Goal: Task Accomplishment & Management: Complete application form

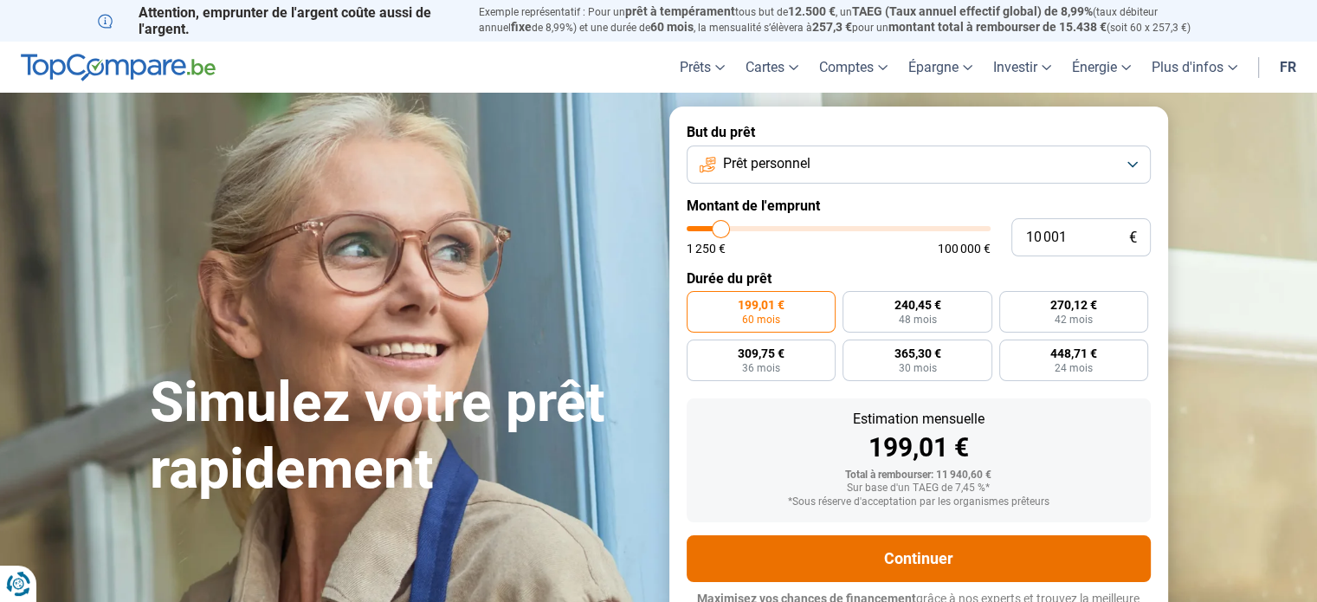
click at [965, 561] on button "Continuer" at bounding box center [919, 558] width 464 height 47
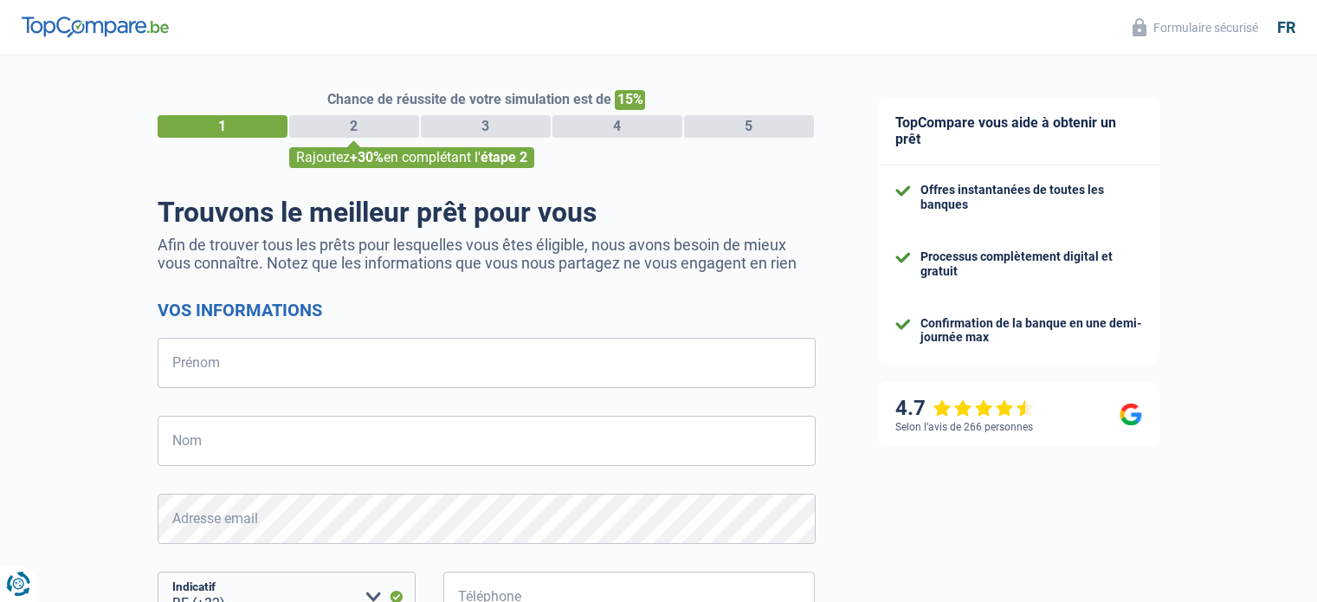
select select "32"
click at [165, 366] on input "Prénom" at bounding box center [487, 363] width 658 height 50
type input "KLUGE"
type input "Nicole"
type input "477664450"
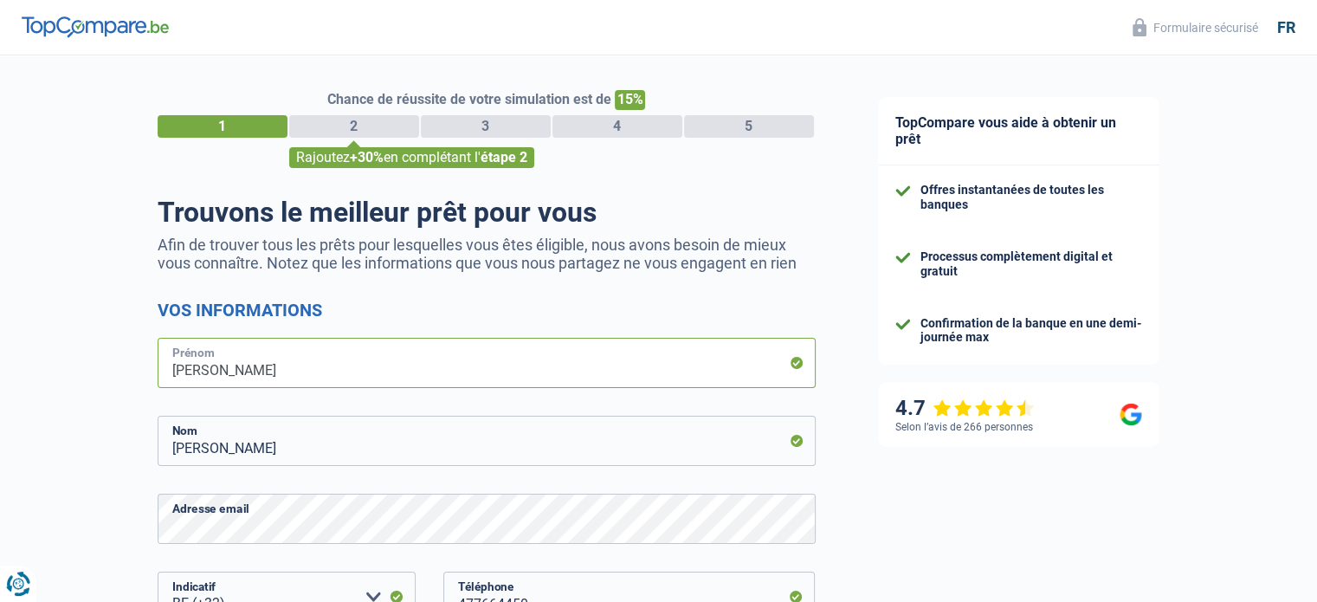
drag, startPoint x: 175, startPoint y: 372, endPoint x: 196, endPoint y: 367, distance: 21.4
click at [175, 371] on input "KLUGE" at bounding box center [487, 363] width 658 height 50
click at [322, 374] on input "NicoleKLUGE" at bounding box center [487, 363] width 658 height 50
type input "Nicole"
drag, startPoint x: 171, startPoint y: 449, endPoint x: 200, endPoint y: 451, distance: 29.5
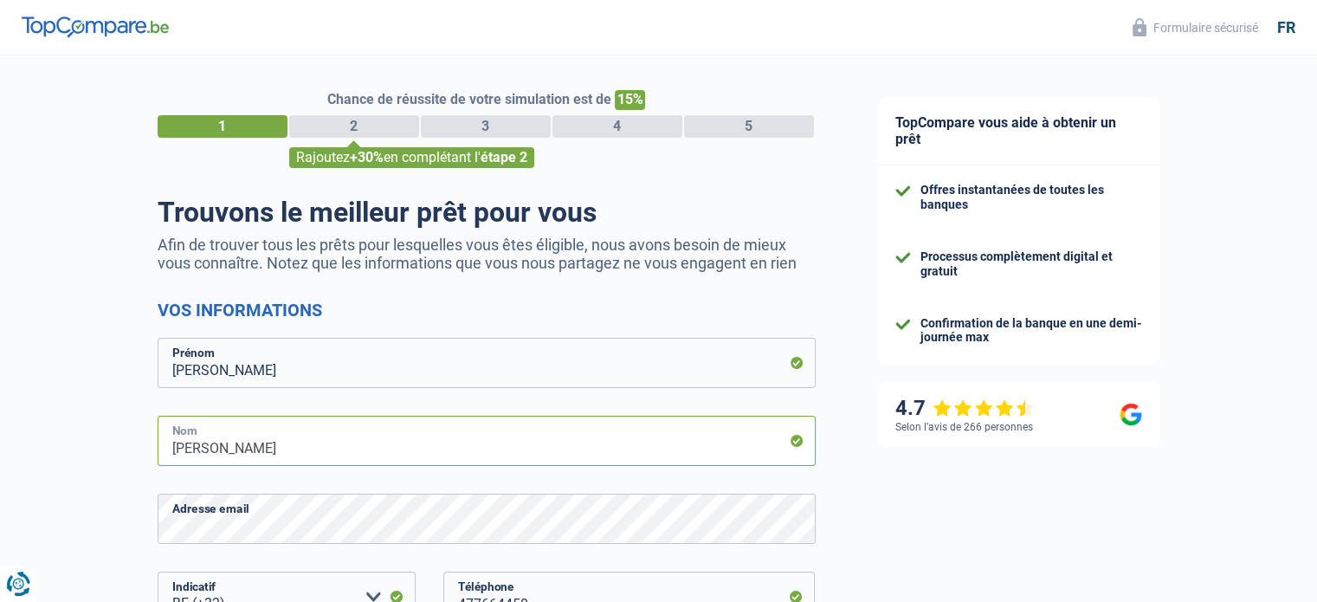
click at [176, 450] on input "Nicole" at bounding box center [487, 441] width 658 height 50
click at [253, 447] on input "KLUGENicole" at bounding box center [487, 441] width 658 height 50
type input "KLUGE"
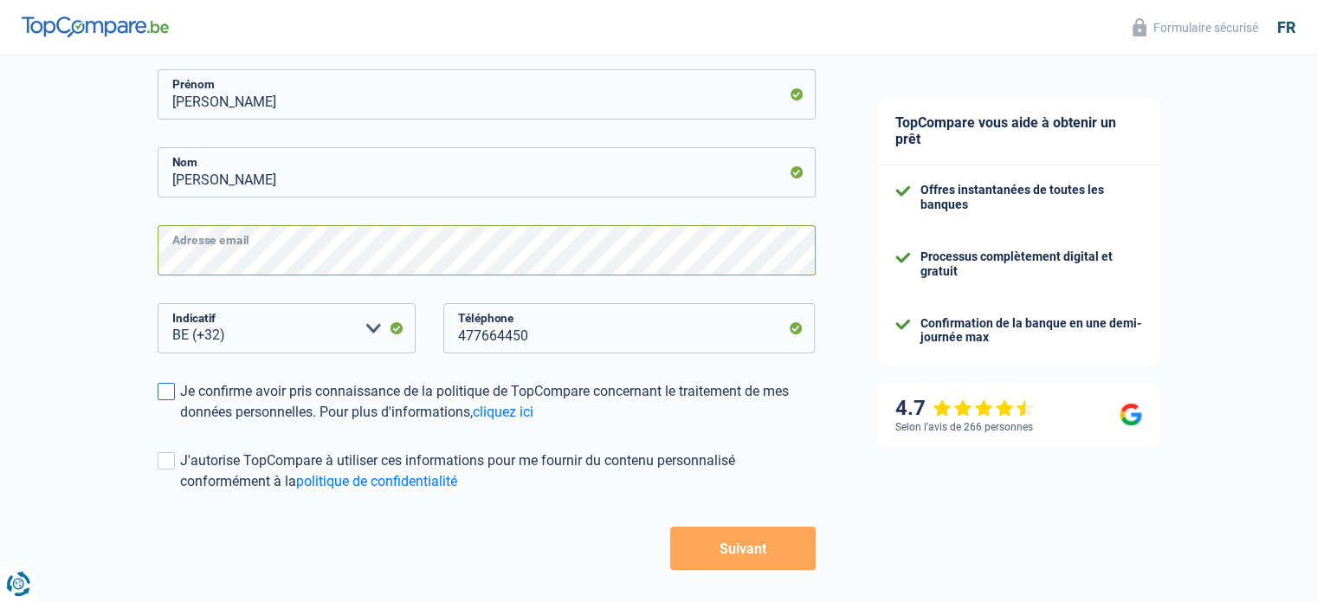
scroll to position [339, 0]
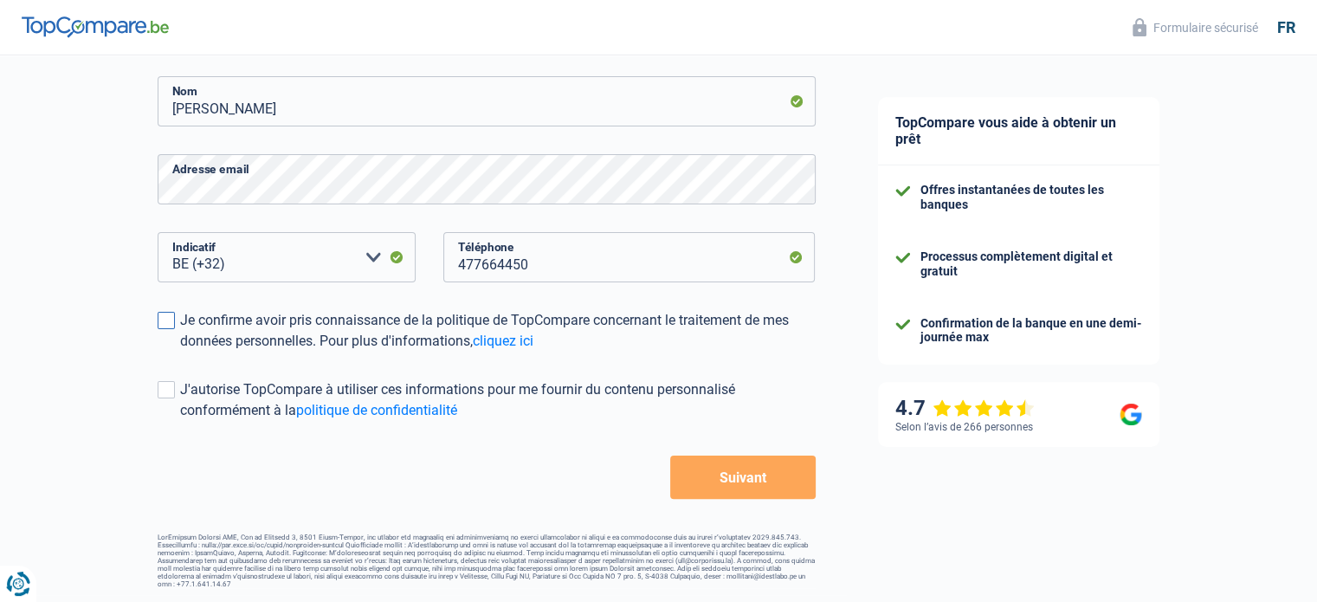
click at [164, 325] on span at bounding box center [166, 320] width 17 height 17
click at [180, 352] on input "Je confirme avoir pris connaissance de la politique de TopCompare concernant le…" at bounding box center [180, 352] width 0 height 0
click at [162, 395] on span at bounding box center [166, 389] width 17 height 17
click at [180, 421] on input "J'autorise TopCompare à utiliser ces informations pour me fournir du contenu pe…" at bounding box center [180, 421] width 0 height 0
click at [741, 473] on button "Suivant" at bounding box center [742, 476] width 145 height 43
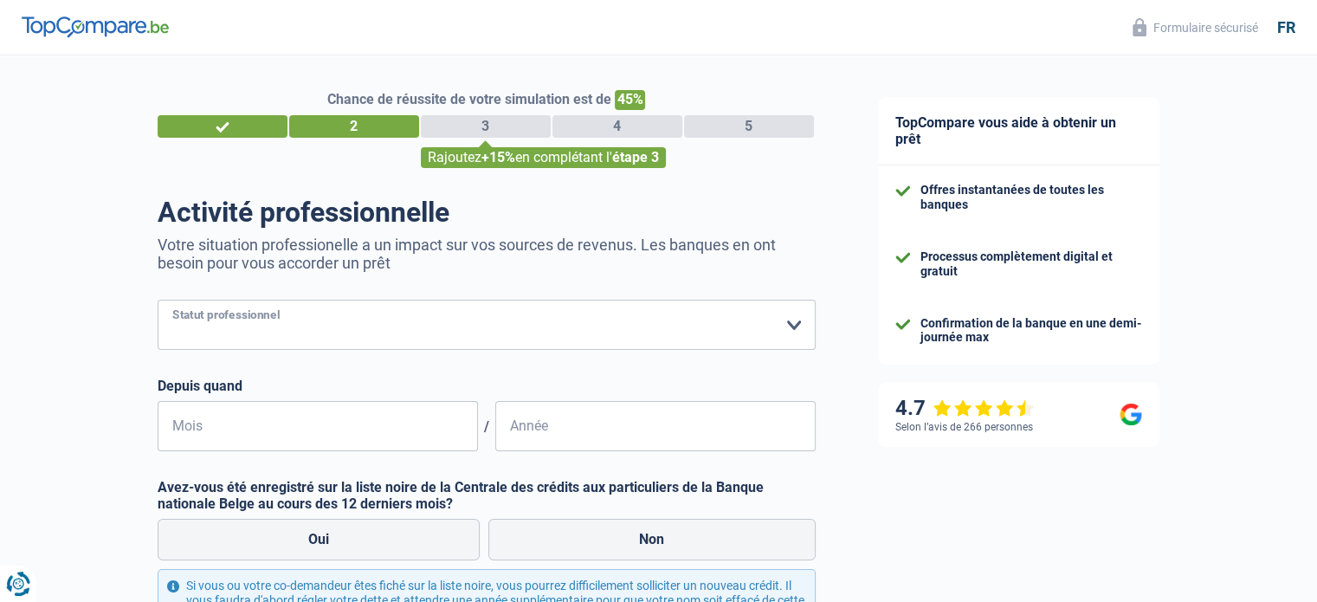
click at [794, 325] on select "Ouvrier Employé privé Employé public Invalide Indépendant Pensionné Chômeur Mut…" at bounding box center [487, 325] width 658 height 50
select select "retired"
click at [158, 300] on select "Ouvrier Employé privé Employé public Invalide Indépendant Pensionné Chômeur Mut…" at bounding box center [487, 325] width 658 height 50
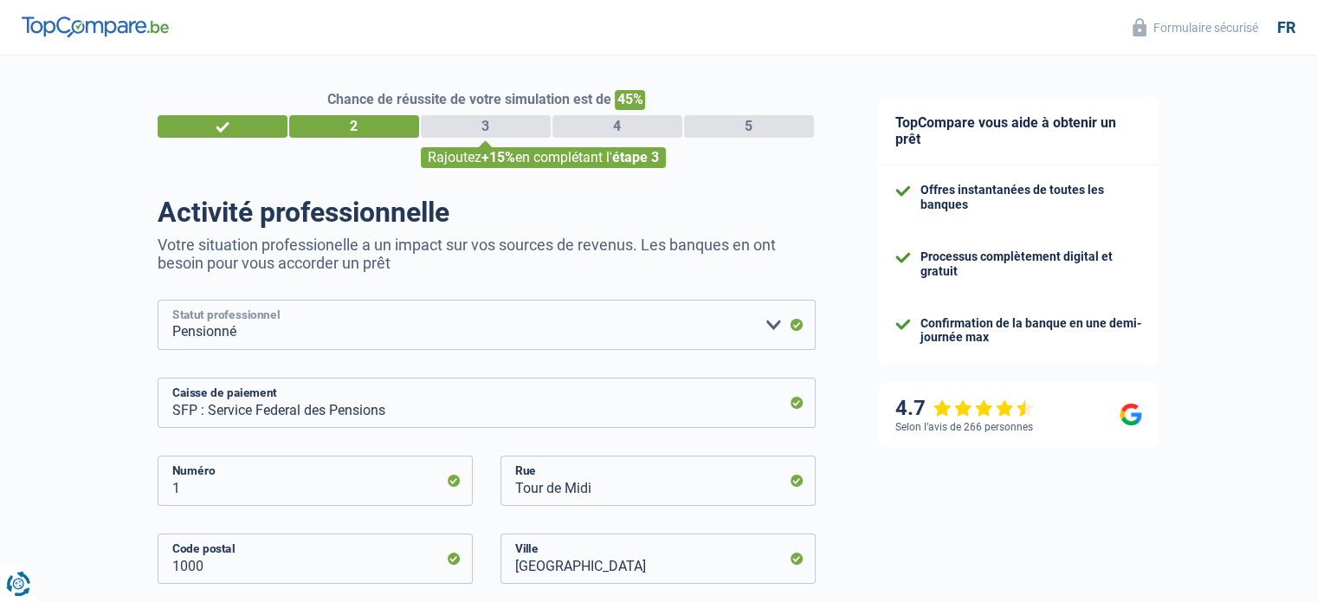
click at [249, 334] on select "Ouvrier Employé privé Employé public Invalide Indépendant Pensionné Chômeur Mut…" at bounding box center [487, 325] width 658 height 50
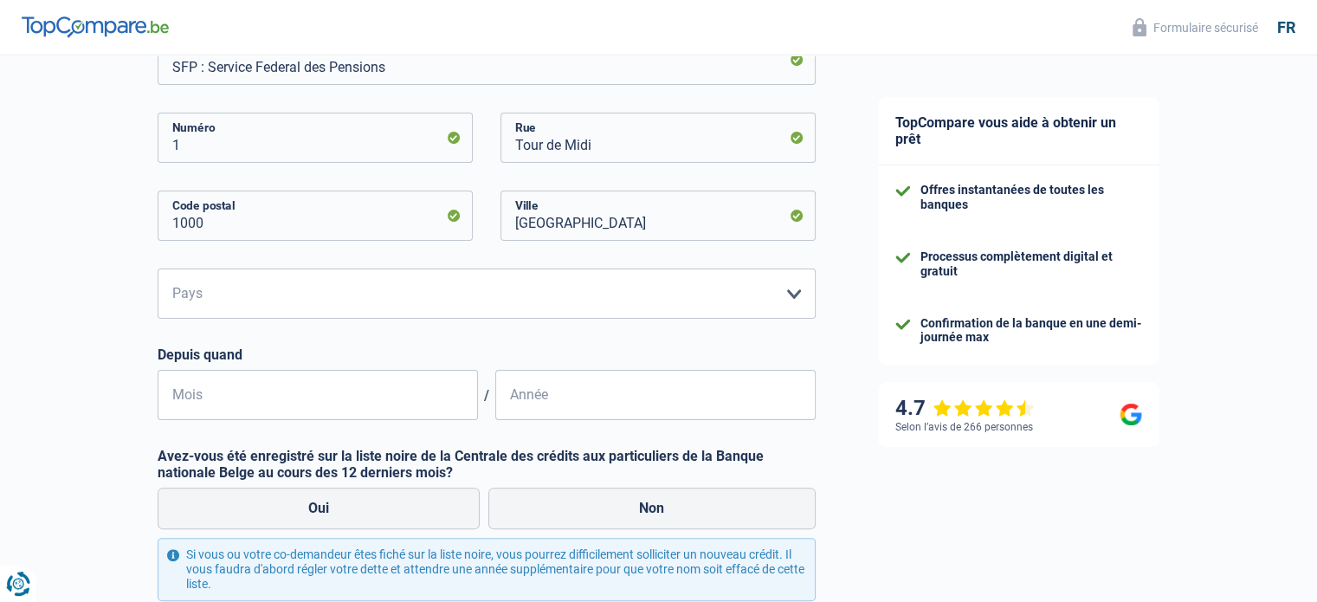
scroll to position [346, 0]
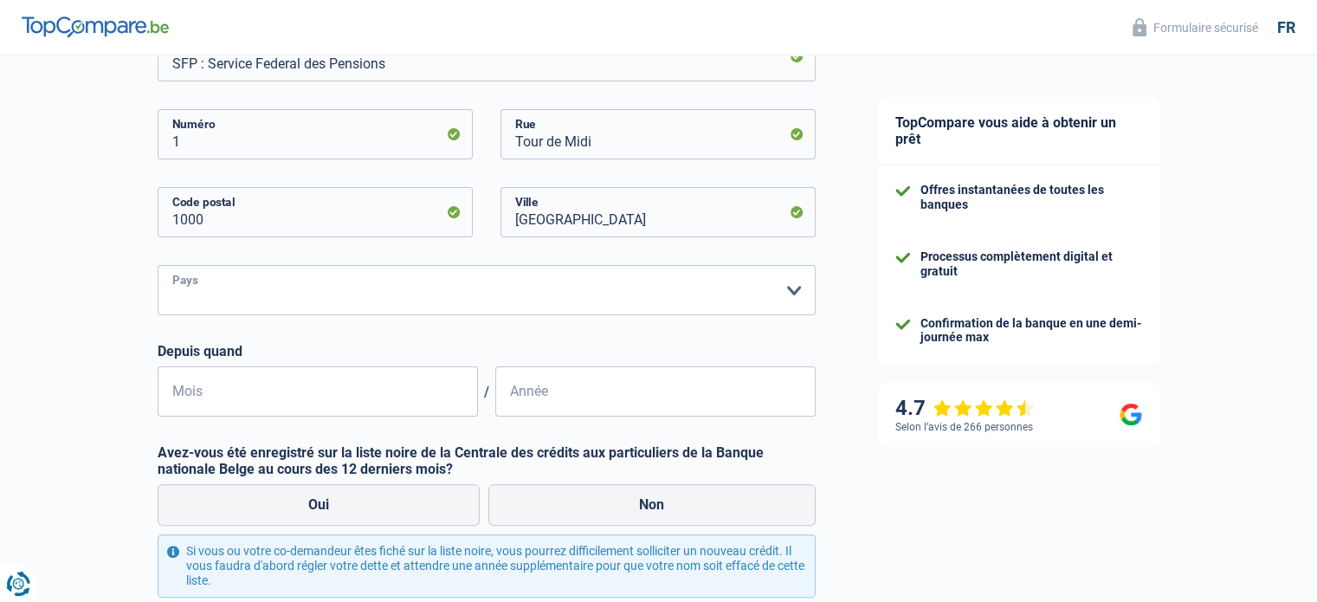
click at [183, 292] on select "Belgique Luxembourg Veuillez sélectionner une option" at bounding box center [487, 290] width 658 height 50
select select "BE"
click at [158, 266] on select "Belgique Luxembourg Veuillez sélectionner une option" at bounding box center [487, 290] width 658 height 50
click at [179, 394] on input "Mois" at bounding box center [318, 391] width 320 height 50
type input "07"
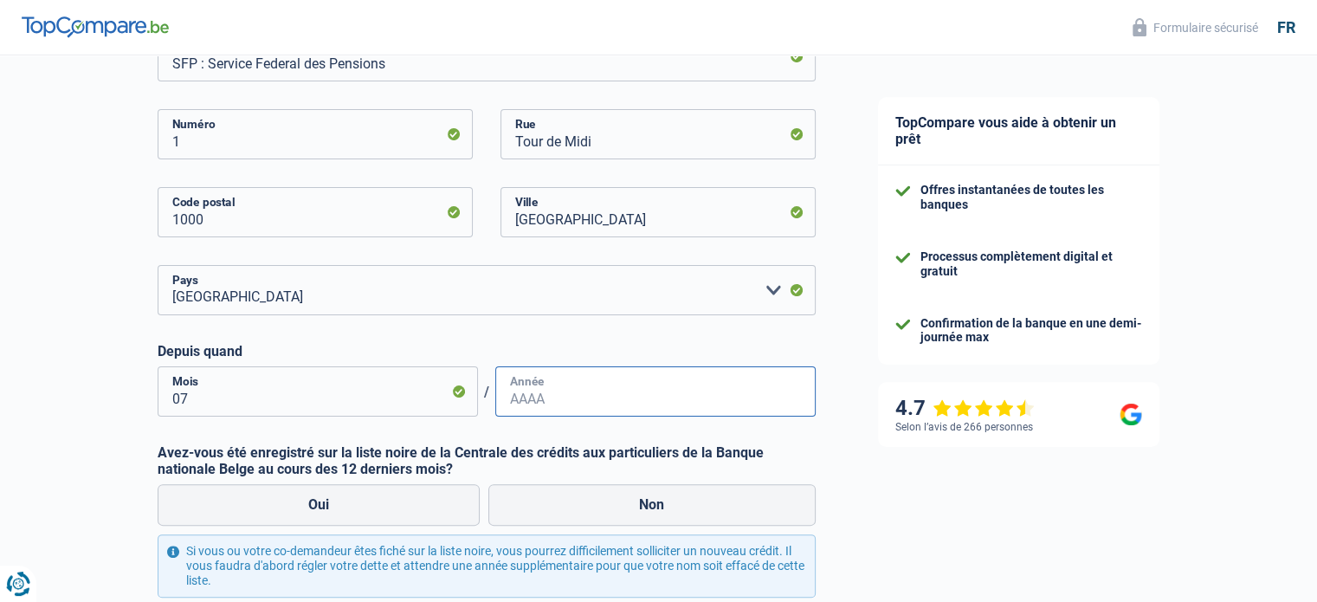
click at [513, 397] on input "Année" at bounding box center [655, 391] width 320 height 50
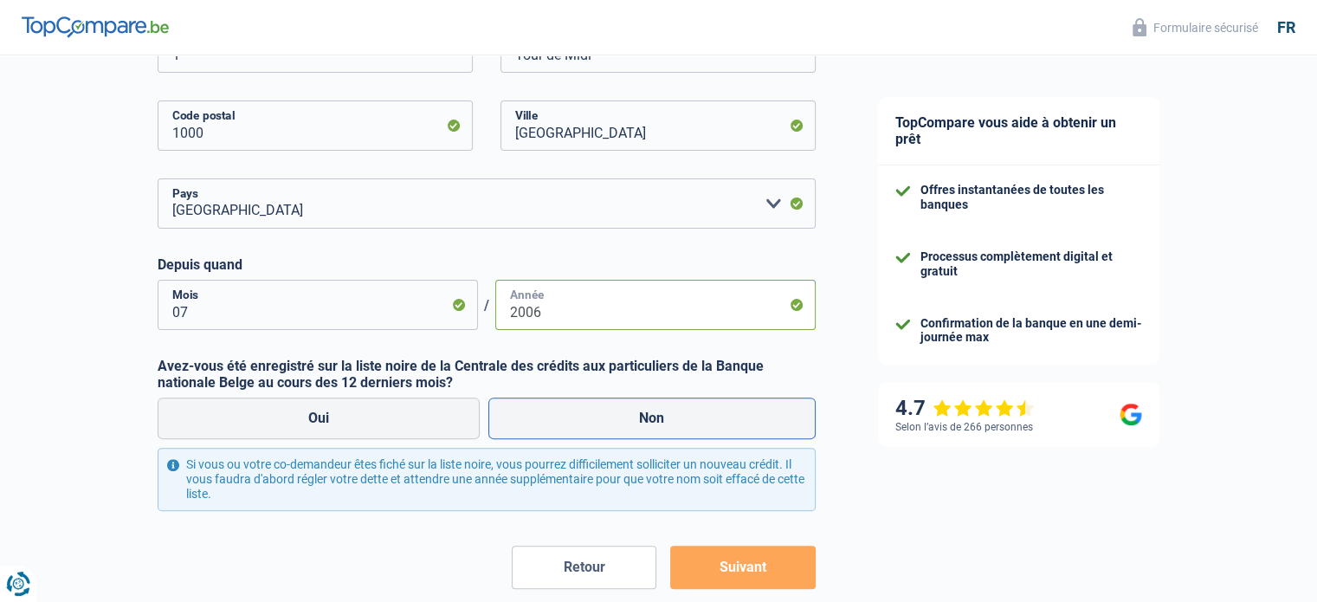
type input "2006"
click at [634, 417] on label "Non" at bounding box center [651, 418] width 327 height 42
click at [634, 417] on input "Non" at bounding box center [651, 418] width 327 height 42
radio input "true"
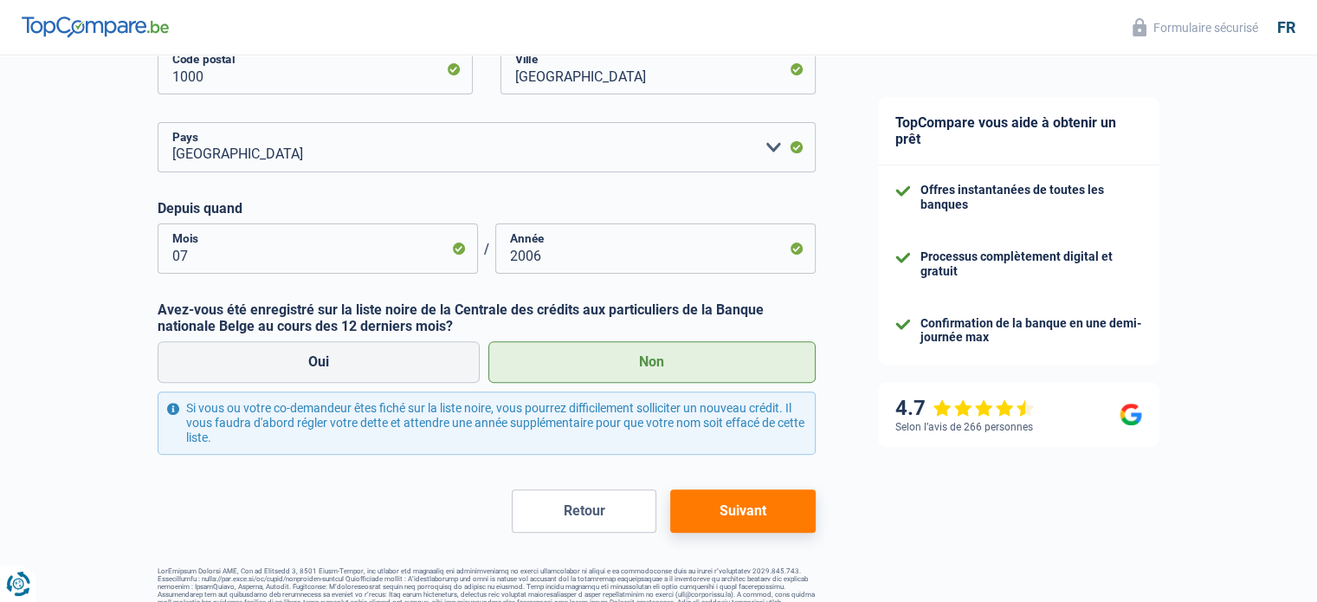
scroll to position [520, 0]
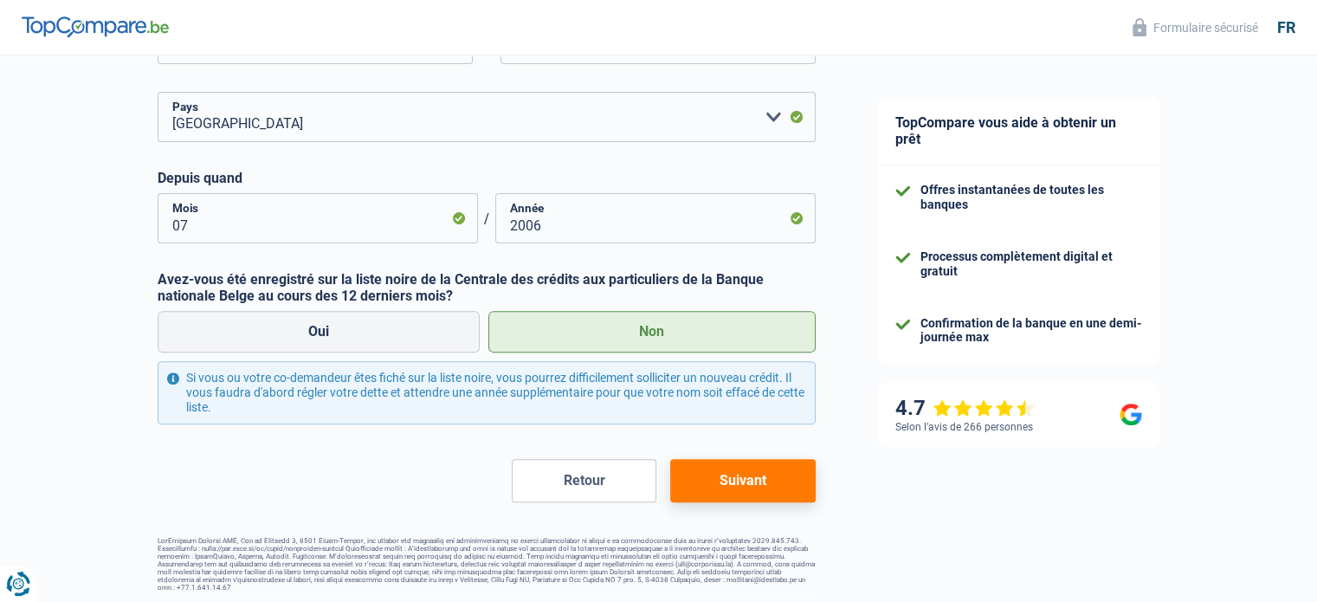
click at [733, 483] on button "Suivant" at bounding box center [742, 480] width 145 height 43
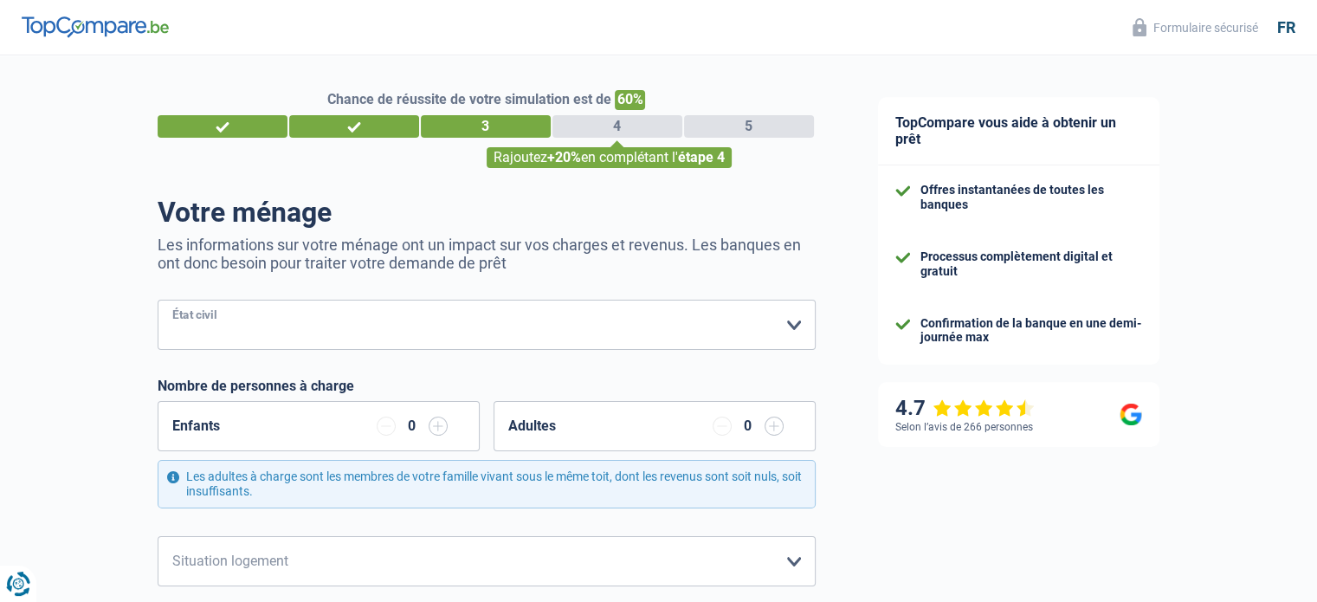
click at [173, 318] on select "Célibataire Marié(e) Cohabitant(e) légal(e) Divorcé(e) Veuf(ve) Séparé (de fait…" at bounding box center [487, 325] width 658 height 50
select select "widowed"
click at [158, 300] on select "Célibataire Marié(e) Cohabitant(e) légal(e) Divorcé(e) Veuf(ve) Séparé (de fait…" at bounding box center [487, 325] width 658 height 50
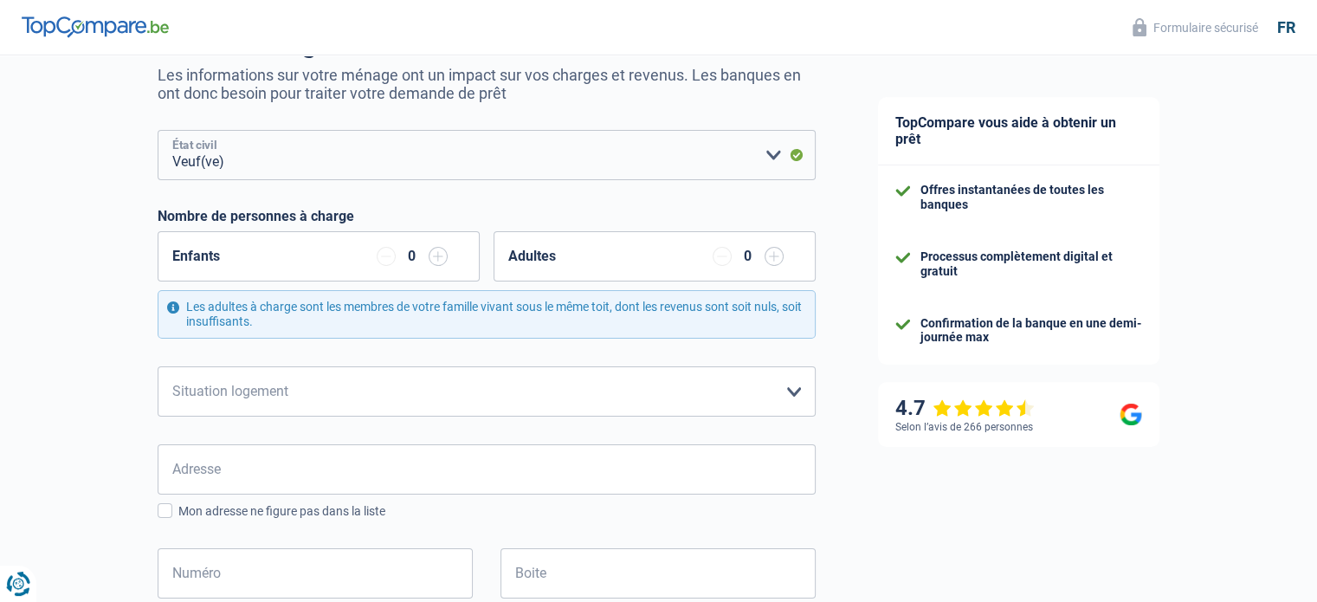
scroll to position [173, 0]
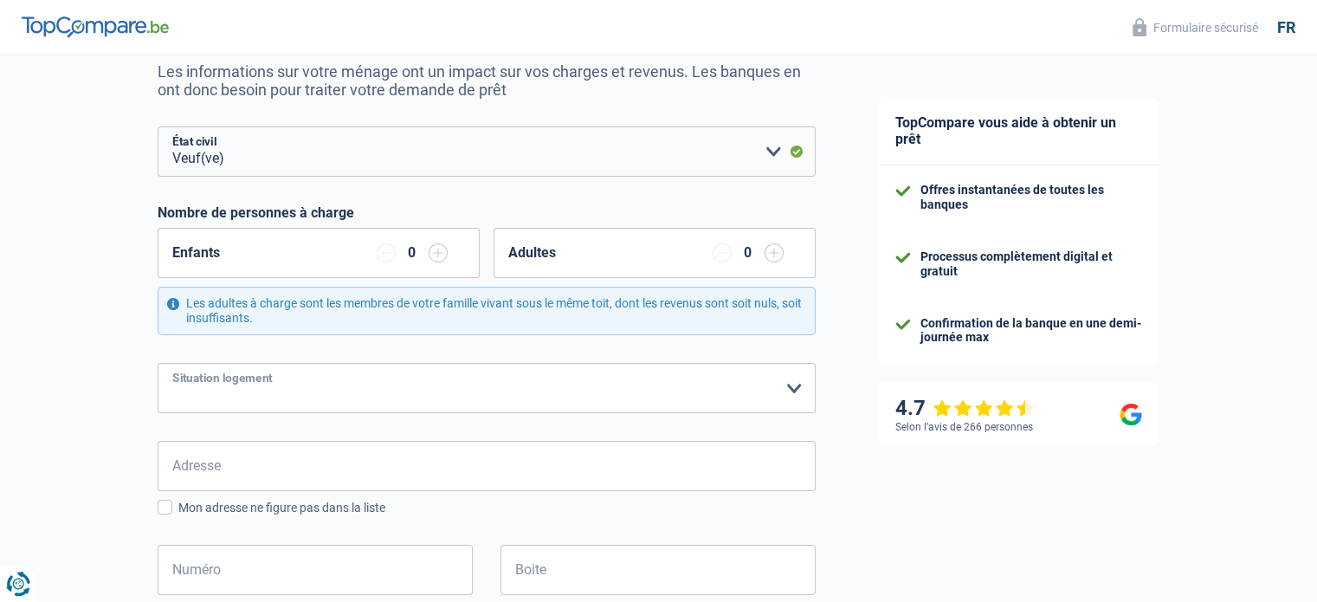
click at [788, 390] on select "Locataire Propriétaire avec prêt hypothécaire Propriétaire sans prêt hypothécai…" at bounding box center [487, 388] width 658 height 50
select select "liveWithParents"
click at [158, 363] on select "Locataire Propriétaire avec prêt hypothécaire Propriétaire sans prêt hypothécai…" at bounding box center [487, 388] width 658 height 50
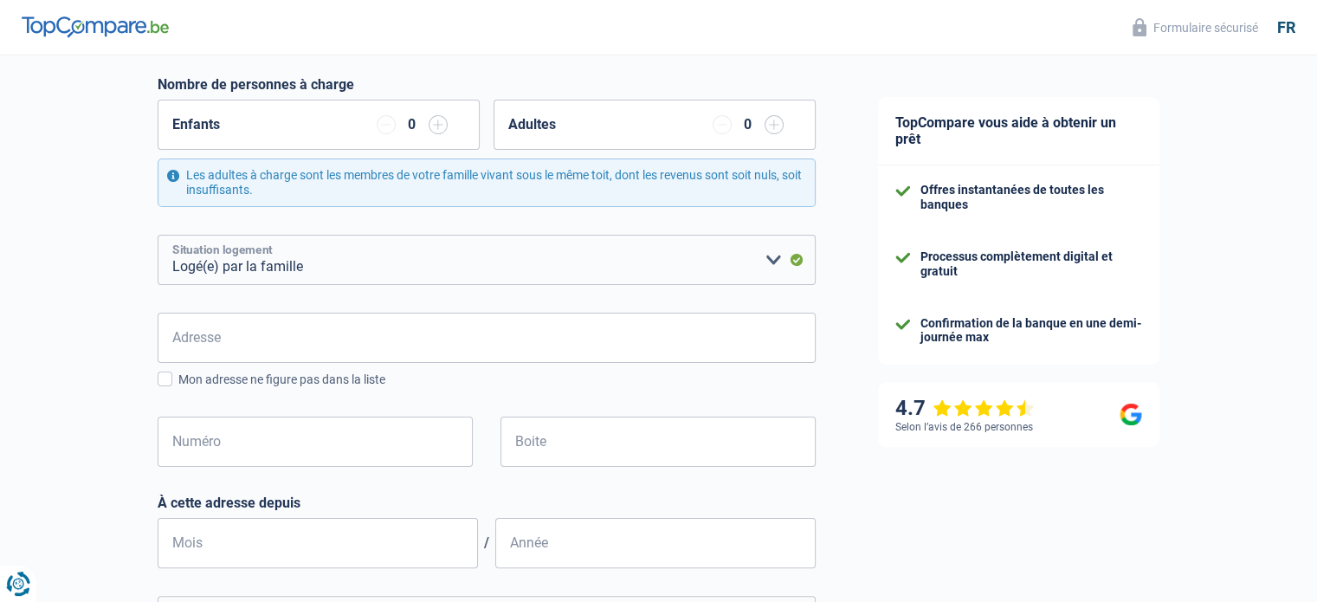
scroll to position [346, 0]
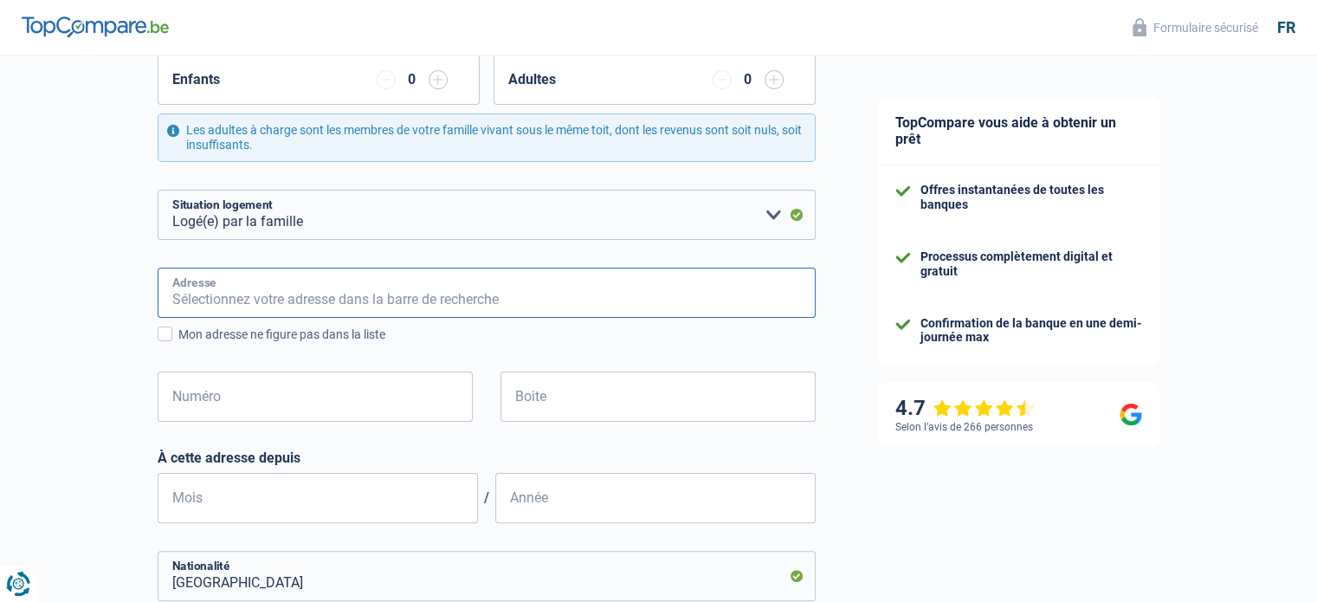
click at [187, 300] on input "Adresse" at bounding box center [487, 293] width 658 height 50
type input "Rue du Cresson 37 - 1020 Bruxelles"
type input "Belgique"
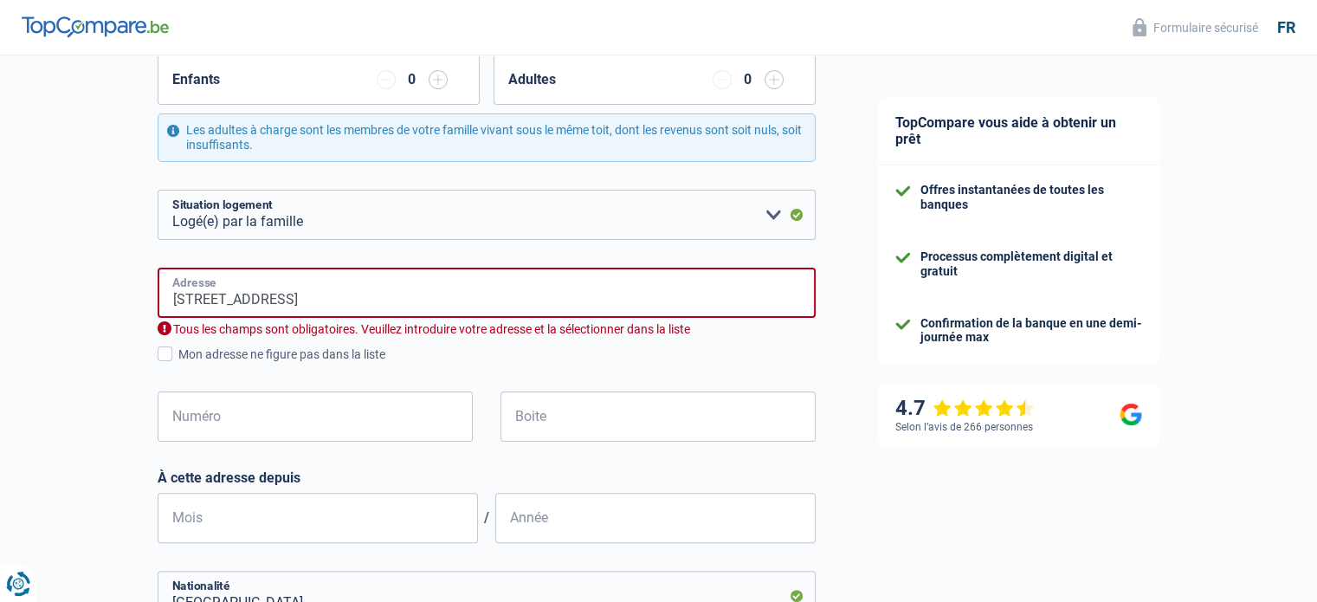
type input "Belgique"
click at [355, 427] on input "Numéro" at bounding box center [315, 416] width 315 height 50
click at [167, 356] on span at bounding box center [165, 353] width 15 height 15
click at [178, 364] on input "Mon adresse ne figure pas dans la liste" at bounding box center [178, 364] width 0 height 0
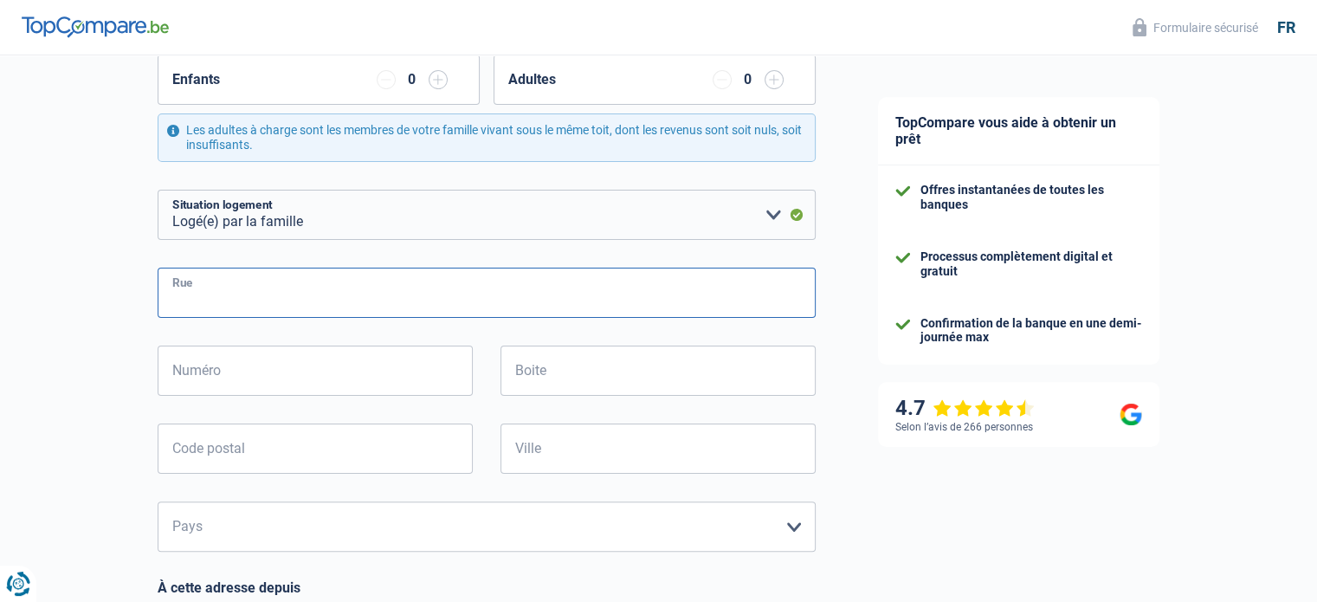
click at [177, 299] on input "Rue" at bounding box center [487, 293] width 658 height 50
type input "Rue du Cresson"
type input "37"
type input "1020"
type input "Bruxelles"
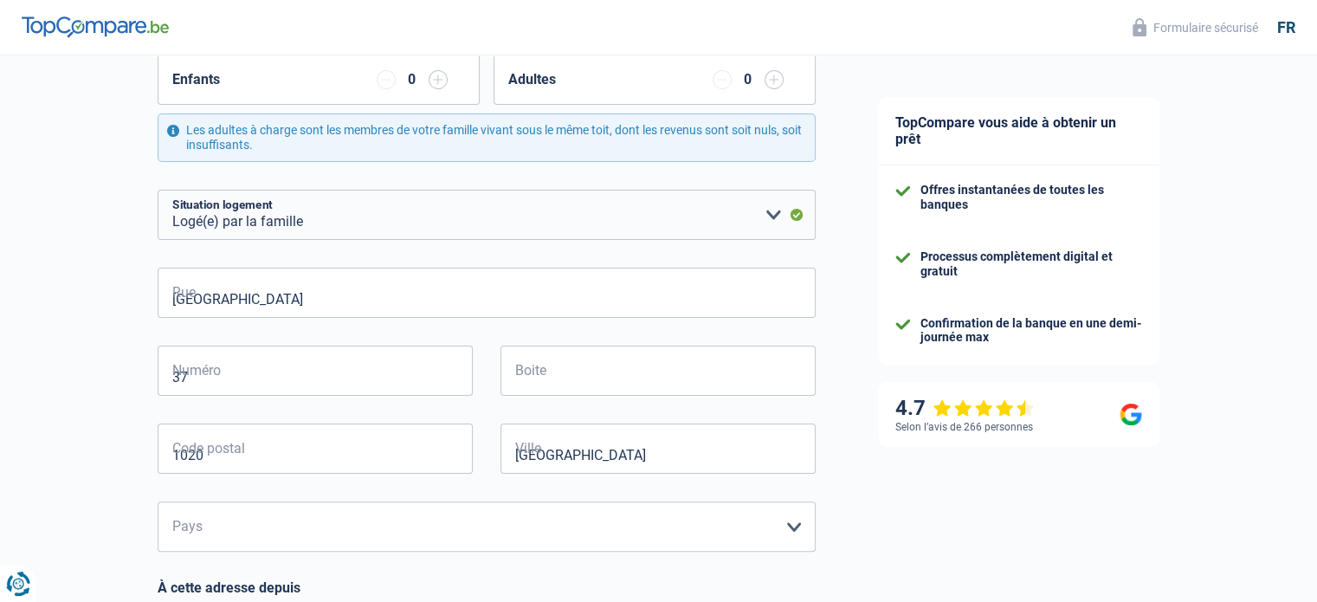
type input "Bruxelles"
type input "Rue du Cresson 37"
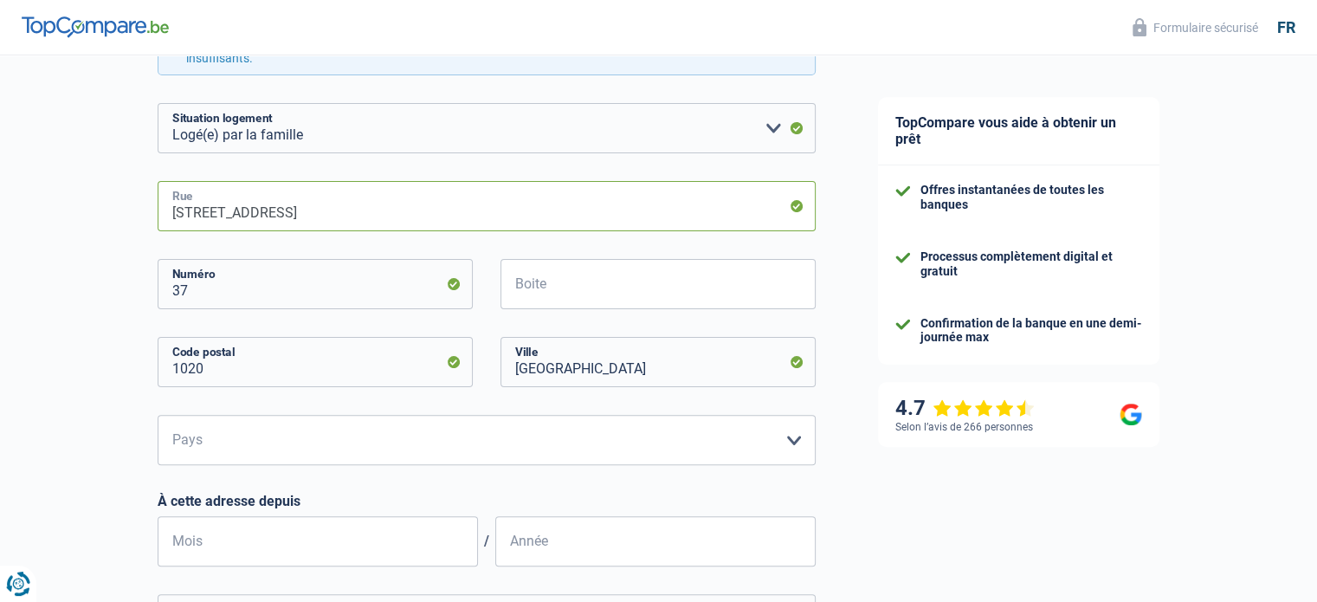
scroll to position [520, 0]
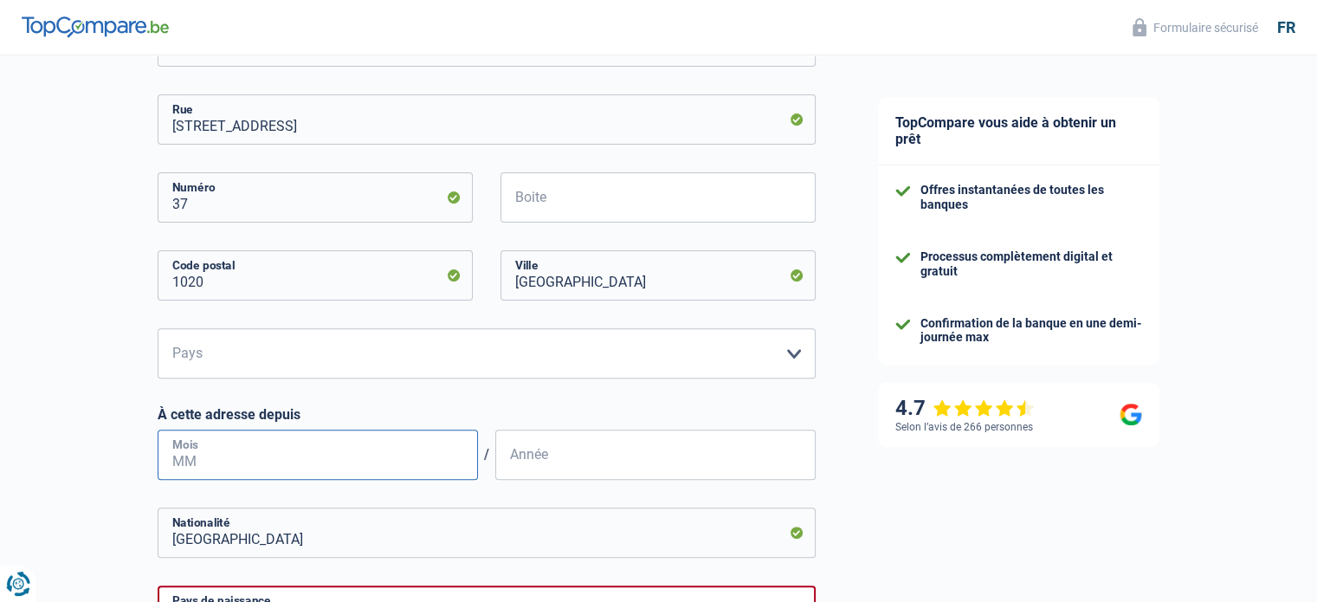
click at [177, 453] on input "Mois" at bounding box center [318, 454] width 320 height 50
type input "05"
click at [507, 463] on input "Année" at bounding box center [655, 454] width 320 height 50
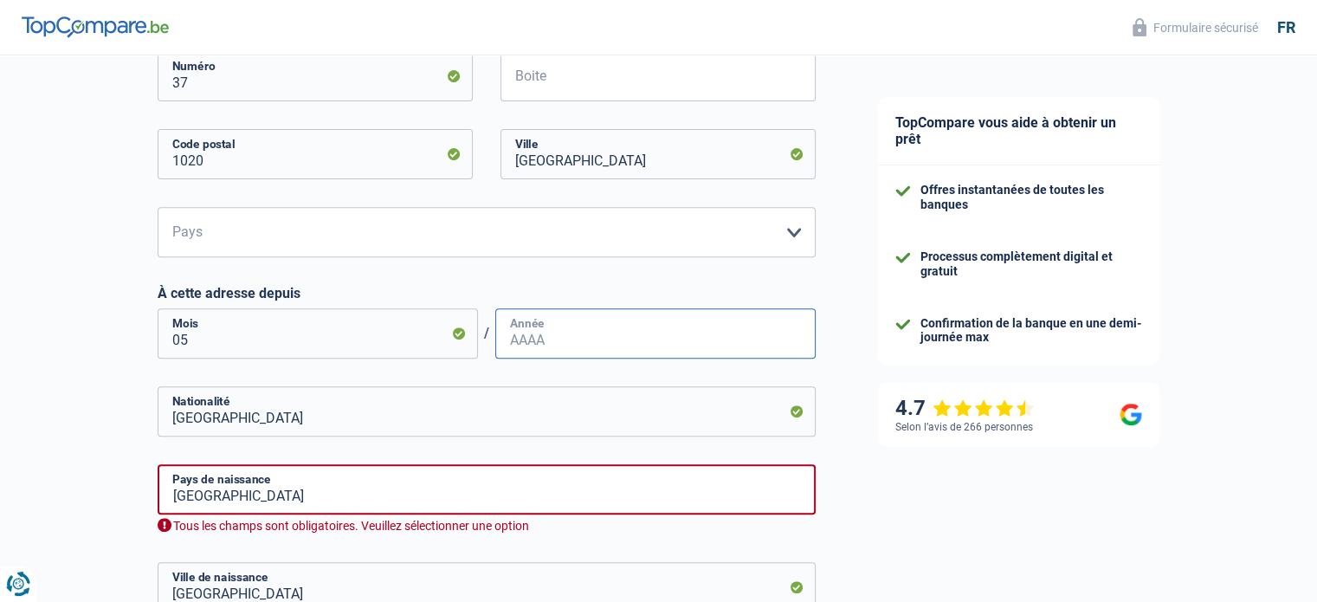
scroll to position [779, 0]
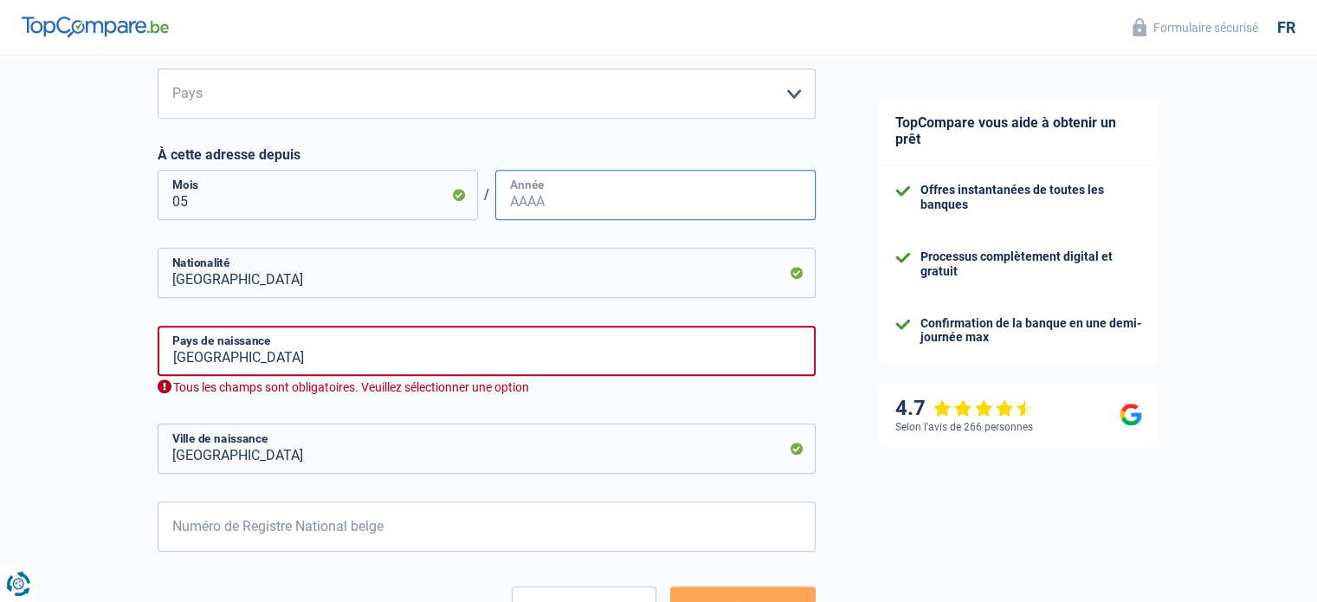
click at [511, 203] on input "Année" at bounding box center [655, 195] width 320 height 50
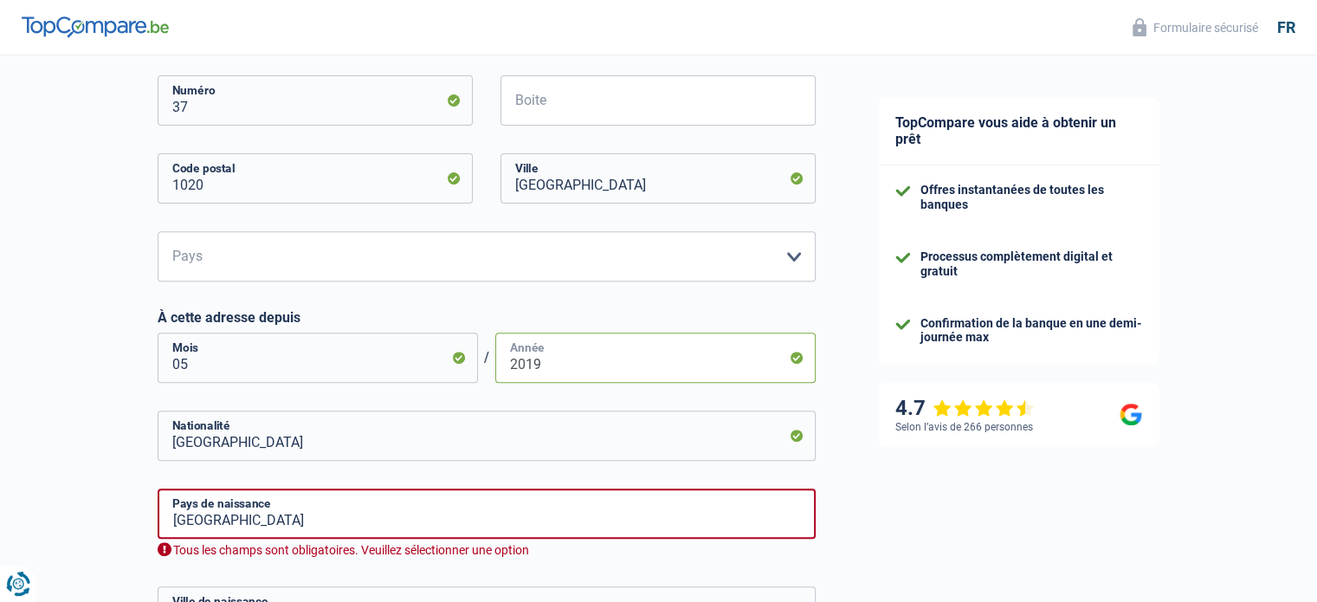
scroll to position [564, 0]
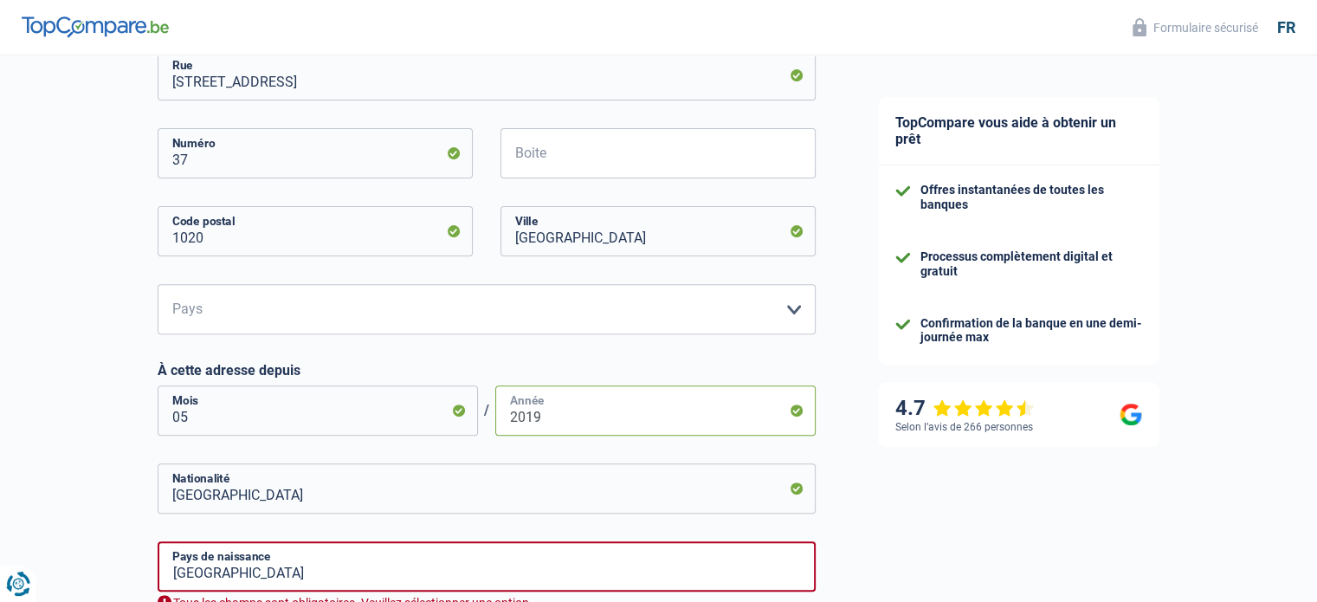
type input "2019"
click at [175, 307] on select "Belgique Luxembourg Veuillez sélectionner une option" at bounding box center [487, 309] width 658 height 50
select select "BE"
click at [158, 284] on select "Belgique Luxembourg Veuillez sélectionner une option" at bounding box center [487, 309] width 658 height 50
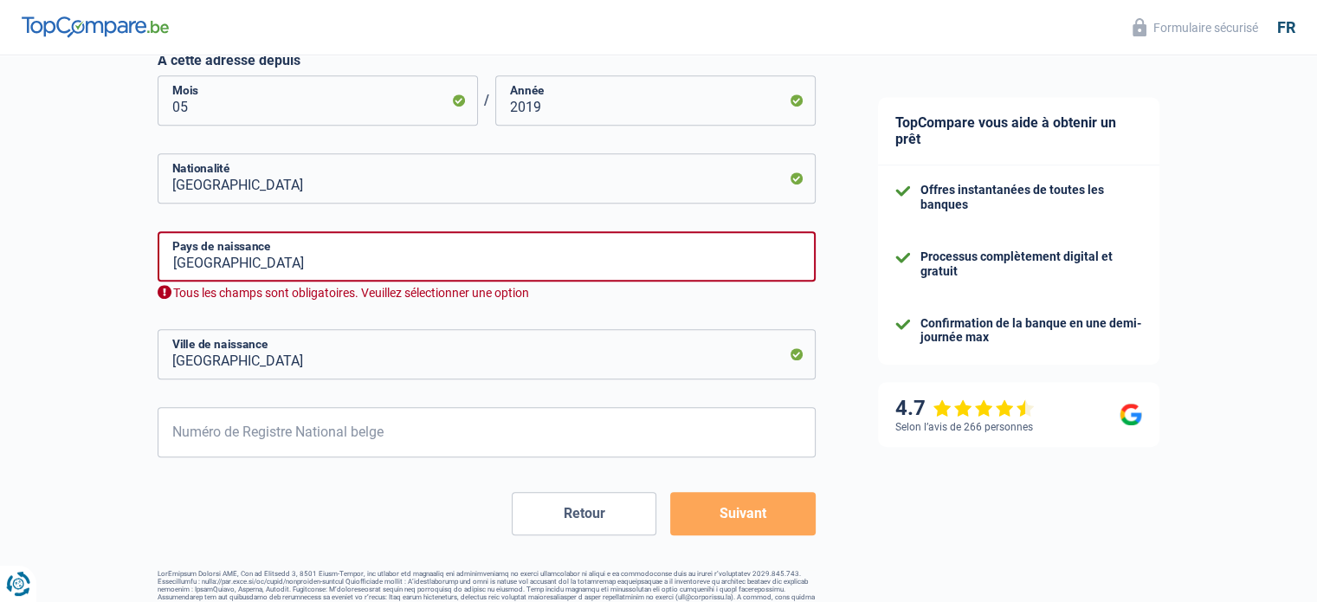
scroll to position [910, 0]
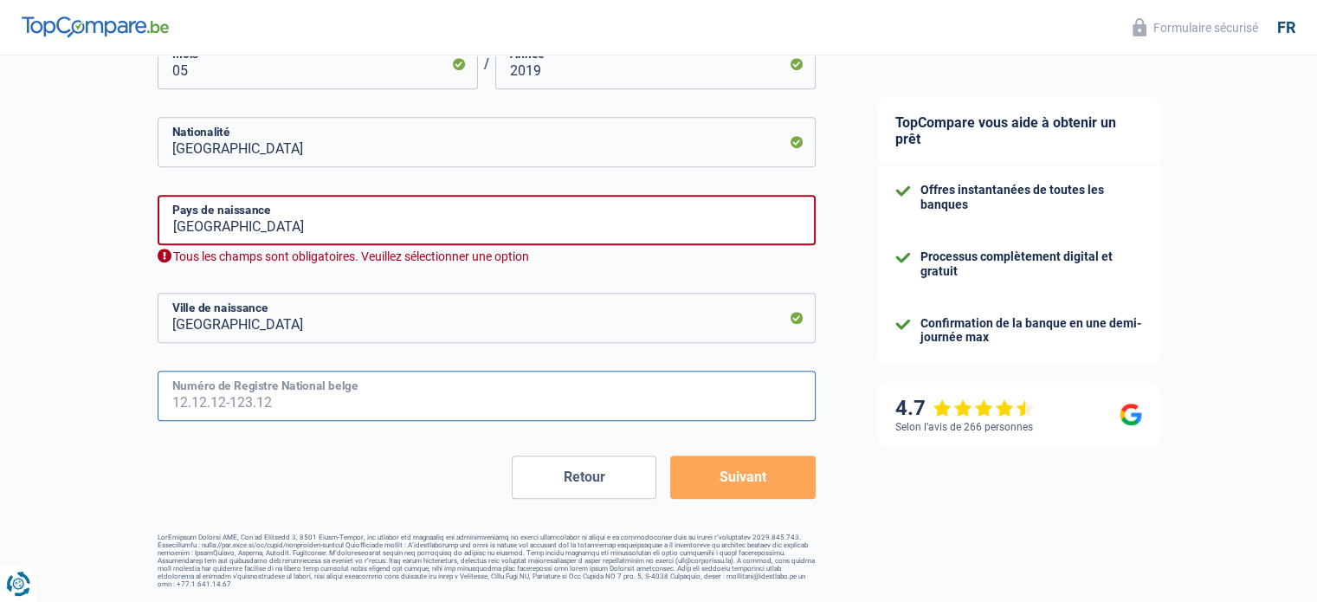
click at [172, 394] on input "Numéro de Registre National belge" at bounding box center [487, 396] width 658 height 50
drag, startPoint x: 236, startPoint y: 414, endPoint x: 255, endPoint y: 422, distance: 20.6
click at [236, 414] on input "46.07.27" at bounding box center [487, 396] width 658 height 50
type input "46.07.27-464.32"
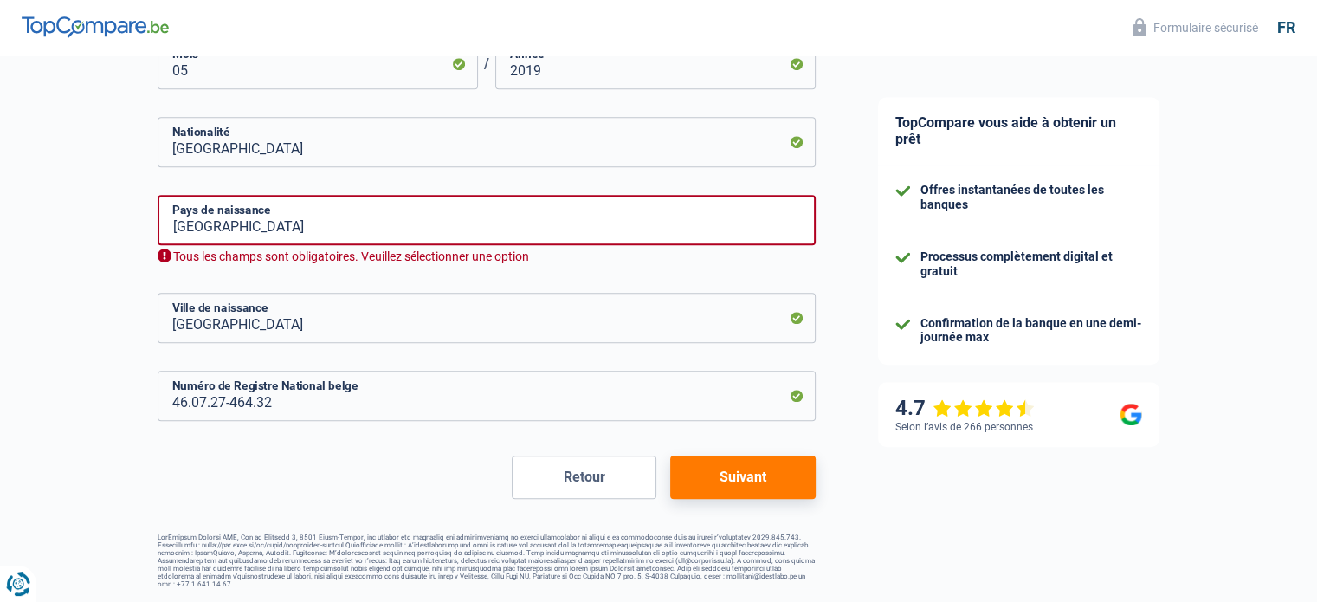
click at [720, 487] on button "Suivant" at bounding box center [742, 476] width 145 height 43
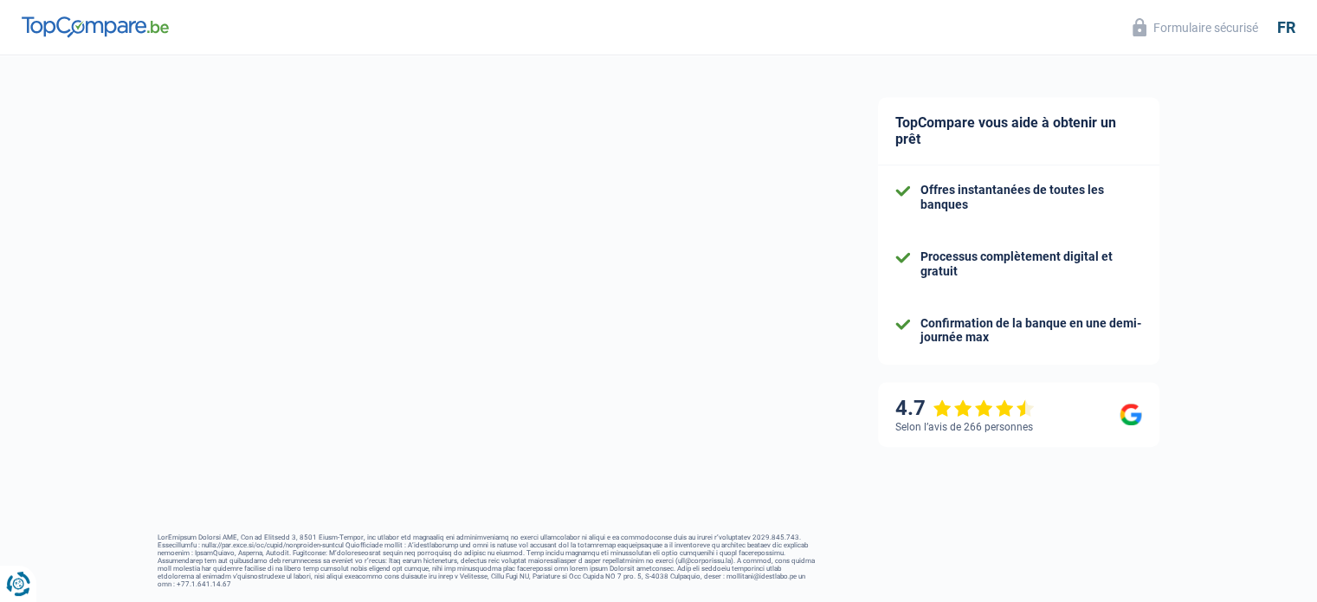
select select "pension"
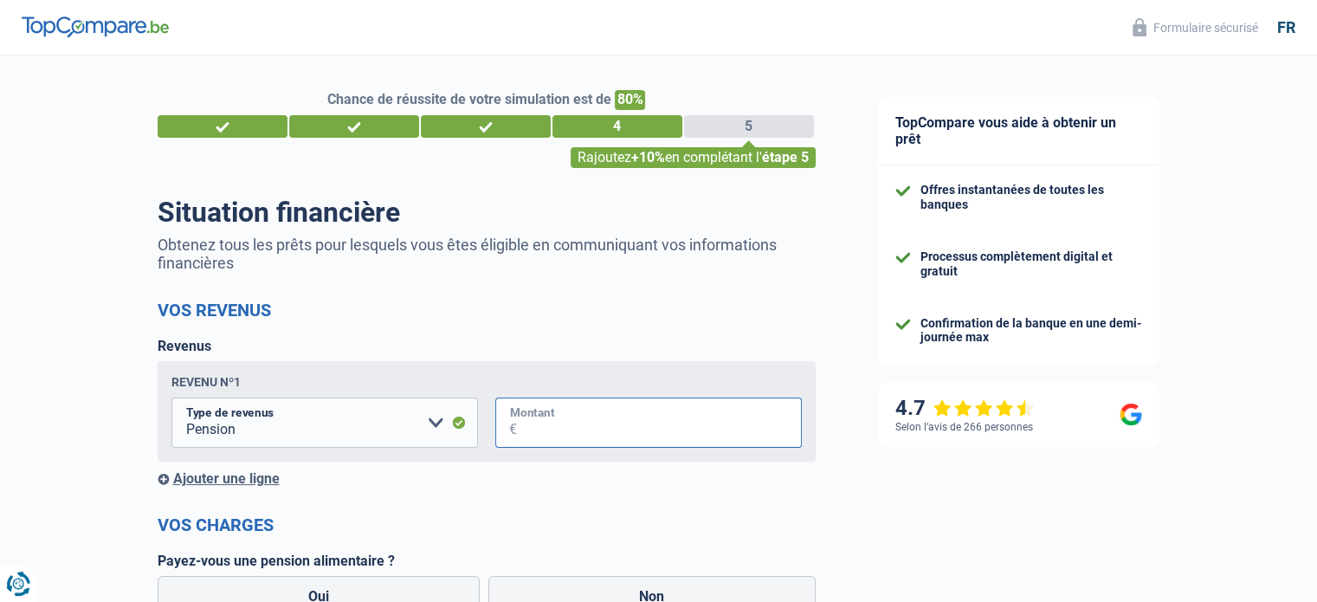
click at [584, 425] on input "Montant" at bounding box center [659, 422] width 285 height 50
type input "2.000"
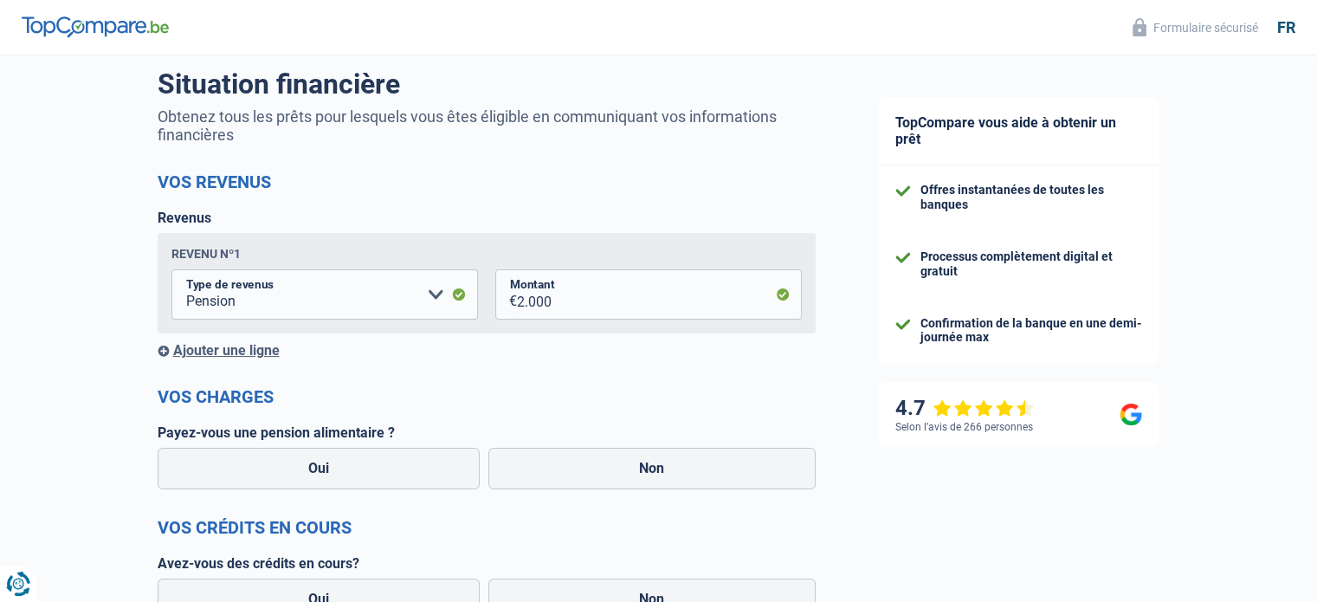
scroll to position [173, 0]
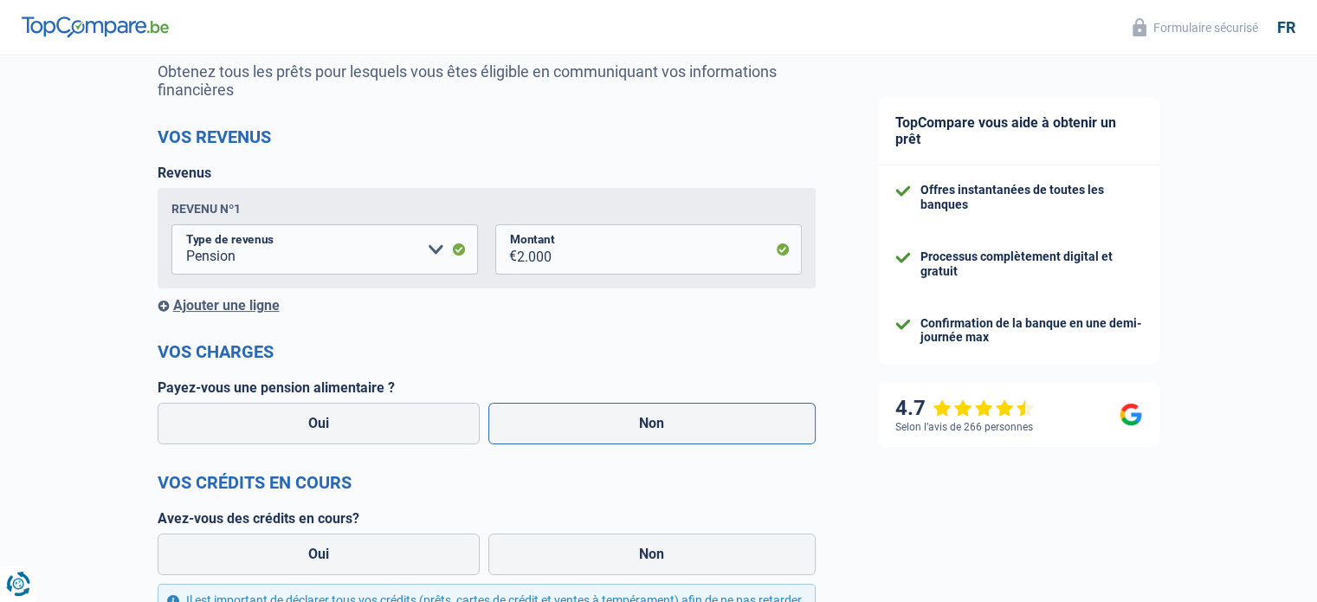
click at [644, 426] on label "Non" at bounding box center [651, 424] width 327 height 42
click at [644, 426] on input "Non" at bounding box center [651, 424] width 327 height 42
radio input "true"
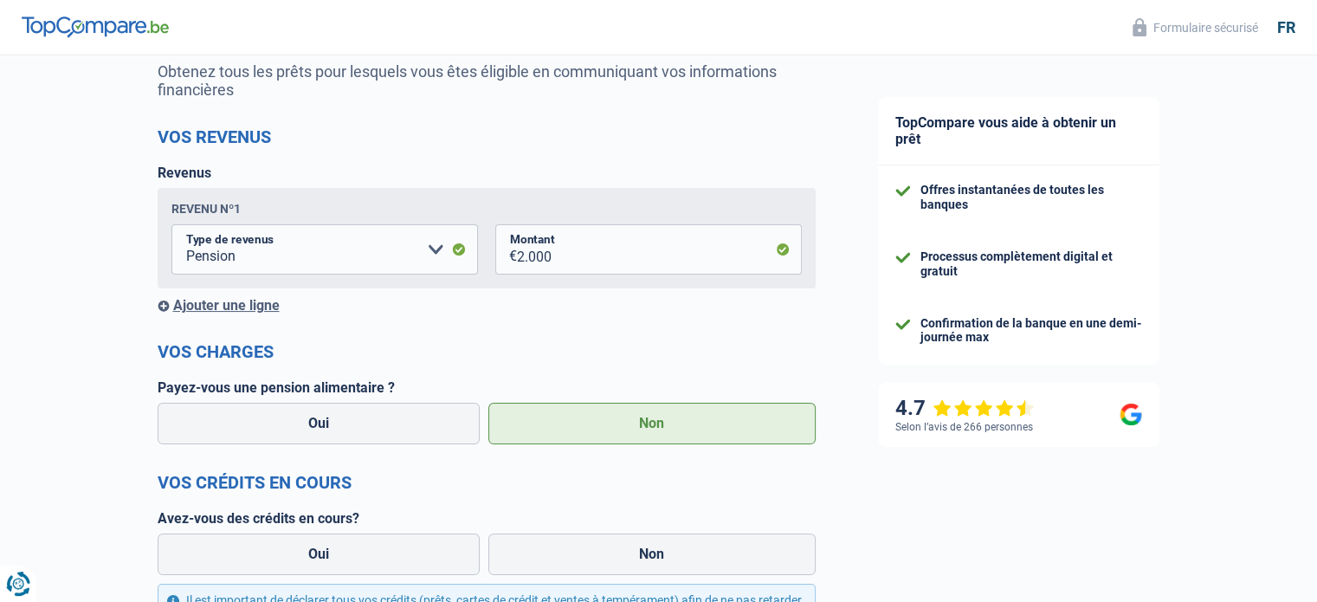
click at [658, 429] on label "Non" at bounding box center [651, 424] width 327 height 42
click at [658, 429] on input "Non" at bounding box center [651, 424] width 327 height 42
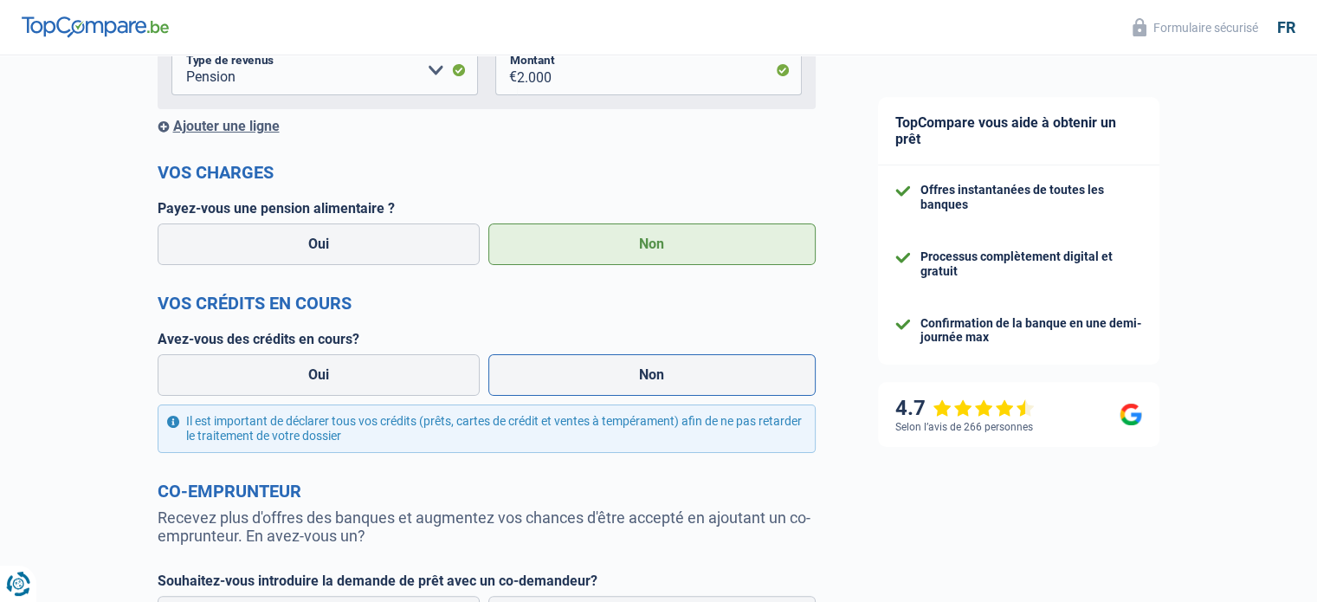
scroll to position [433, 0]
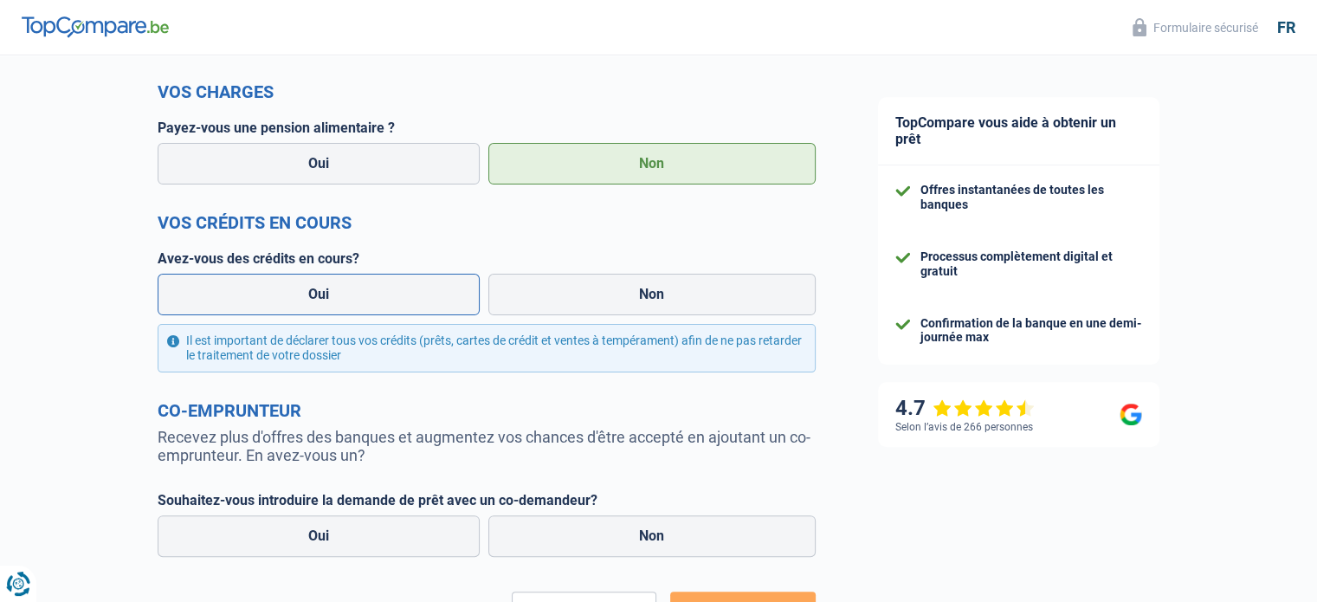
click at [340, 299] on label "Oui" at bounding box center [319, 295] width 323 height 42
click at [340, 299] on input "Oui" at bounding box center [319, 295] width 323 height 42
radio input "true"
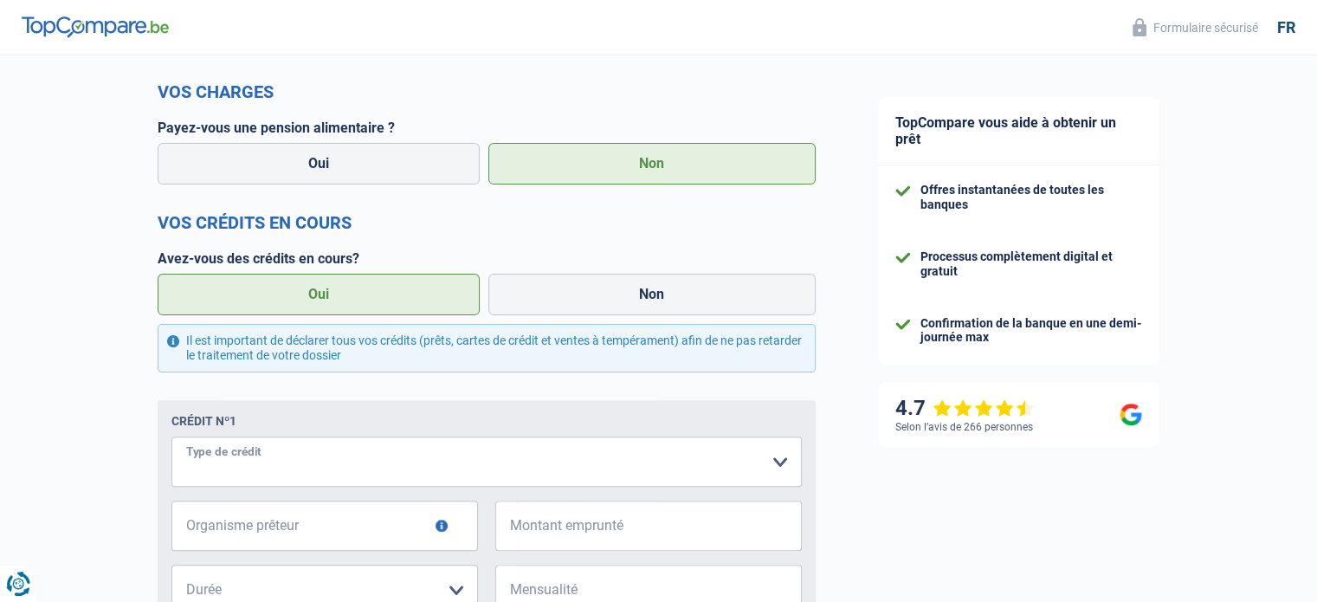
click at [783, 463] on select "Carte ou ouverture de crédit Prêt hypothécaire Vente à tempérament Prêt à tempé…" at bounding box center [486, 461] width 630 height 50
select select "carLoan"
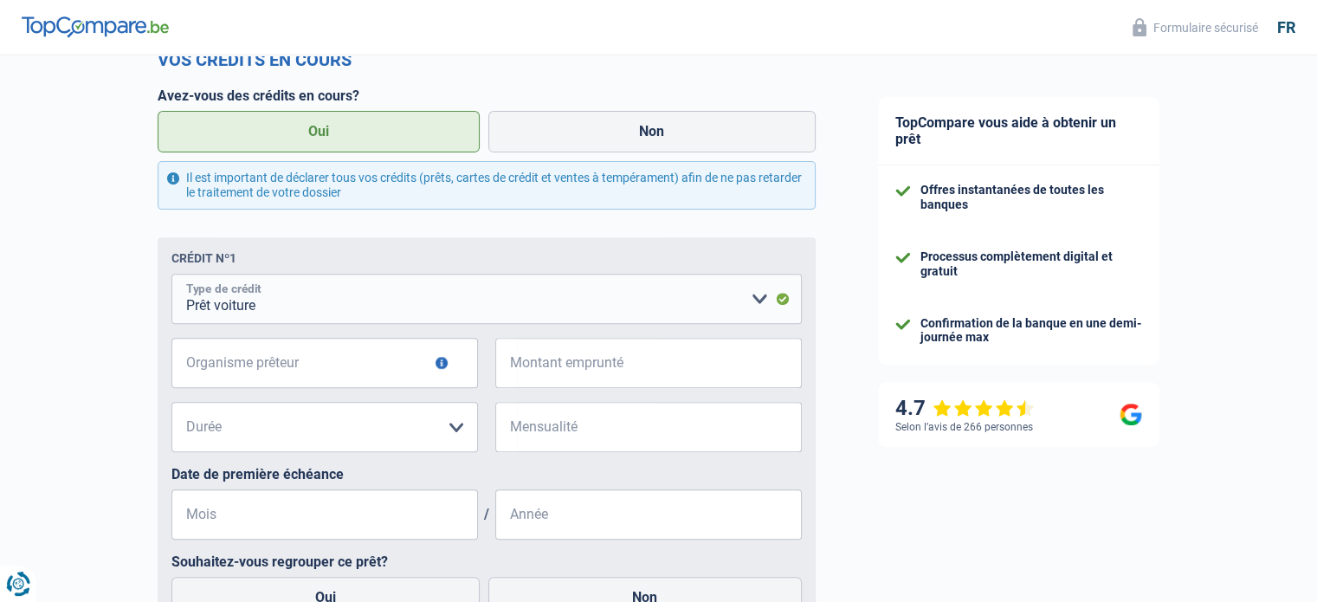
scroll to position [606, 0]
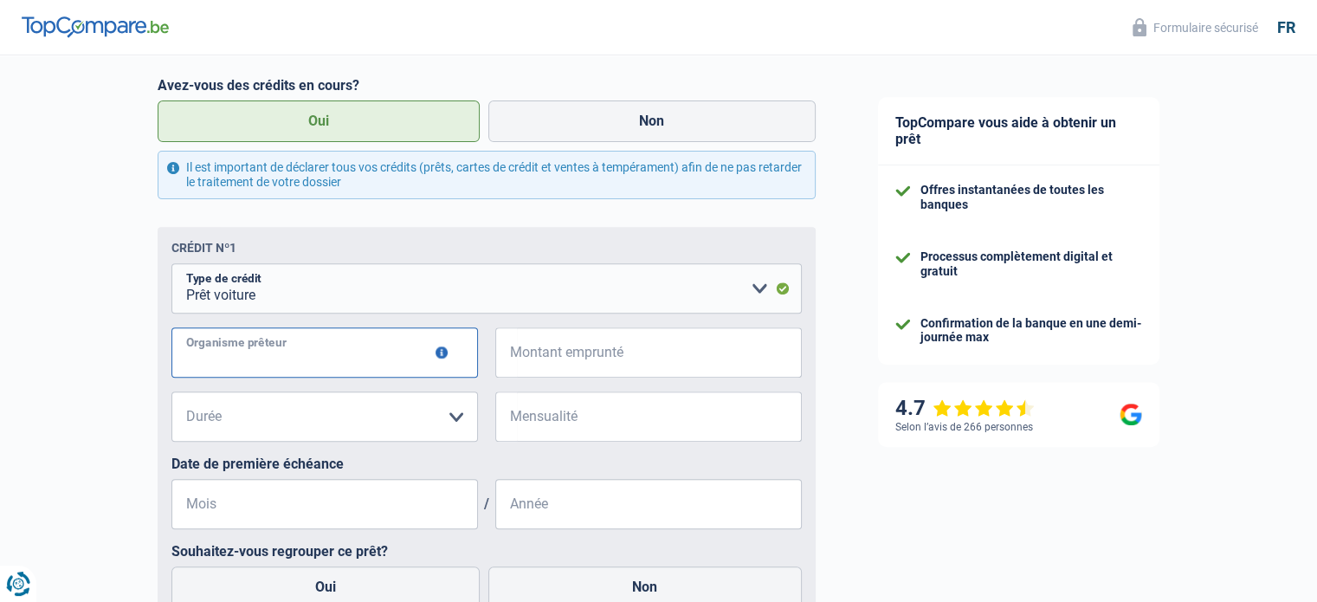
click at [187, 356] on input "Organisme prêteur" at bounding box center [324, 352] width 307 height 50
type input "ING"
drag, startPoint x: 510, startPoint y: 347, endPoint x: 531, endPoint y: 345, distance: 20.9
click at [516, 349] on div "€ Montant emprunté" at bounding box center [648, 352] width 307 height 50
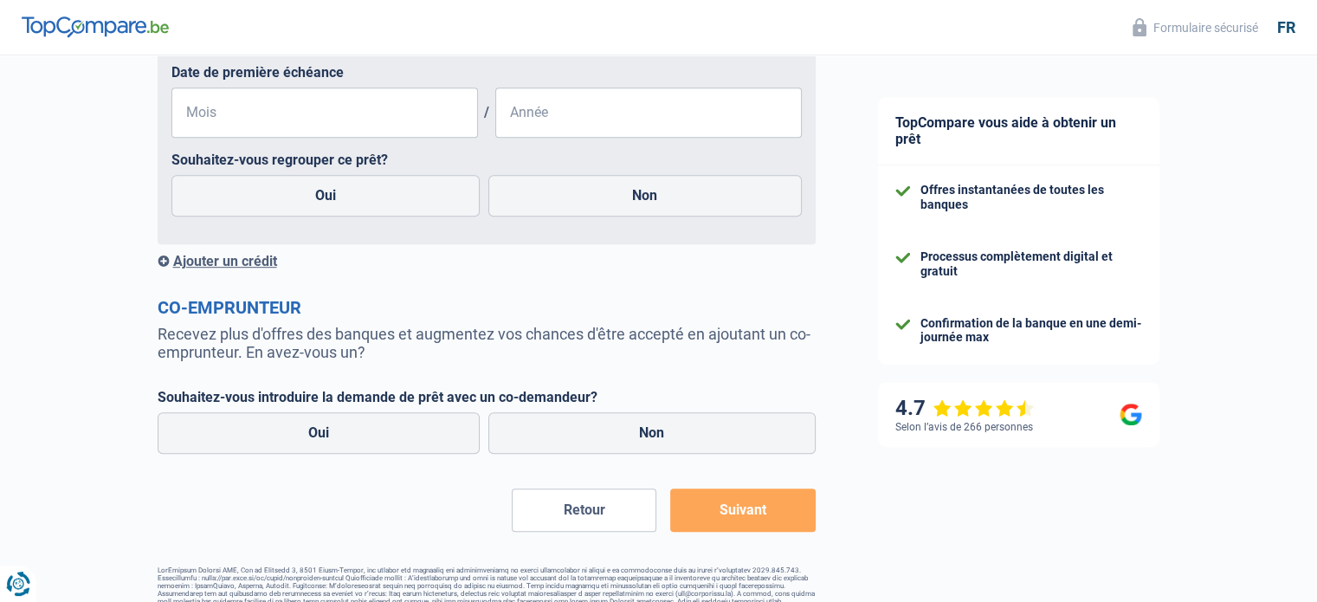
scroll to position [1034, 0]
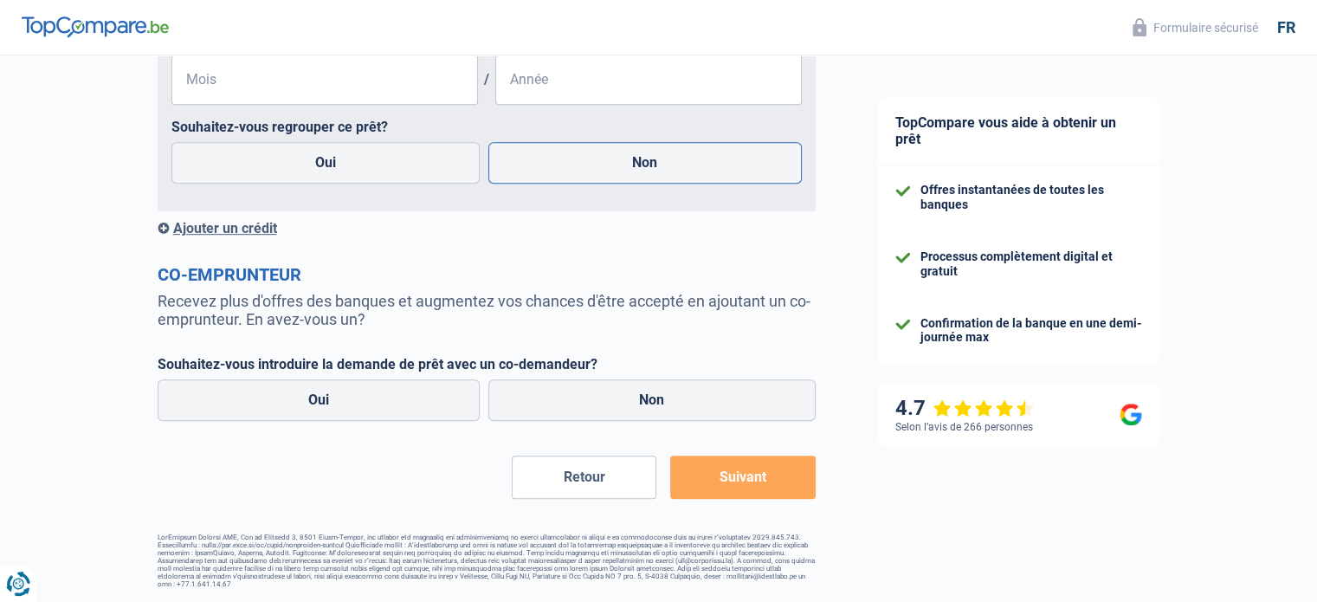
click at [648, 161] on label "Non" at bounding box center [644, 163] width 313 height 42
click at [648, 161] on input "Non" at bounding box center [644, 163] width 313 height 42
radio input "true"
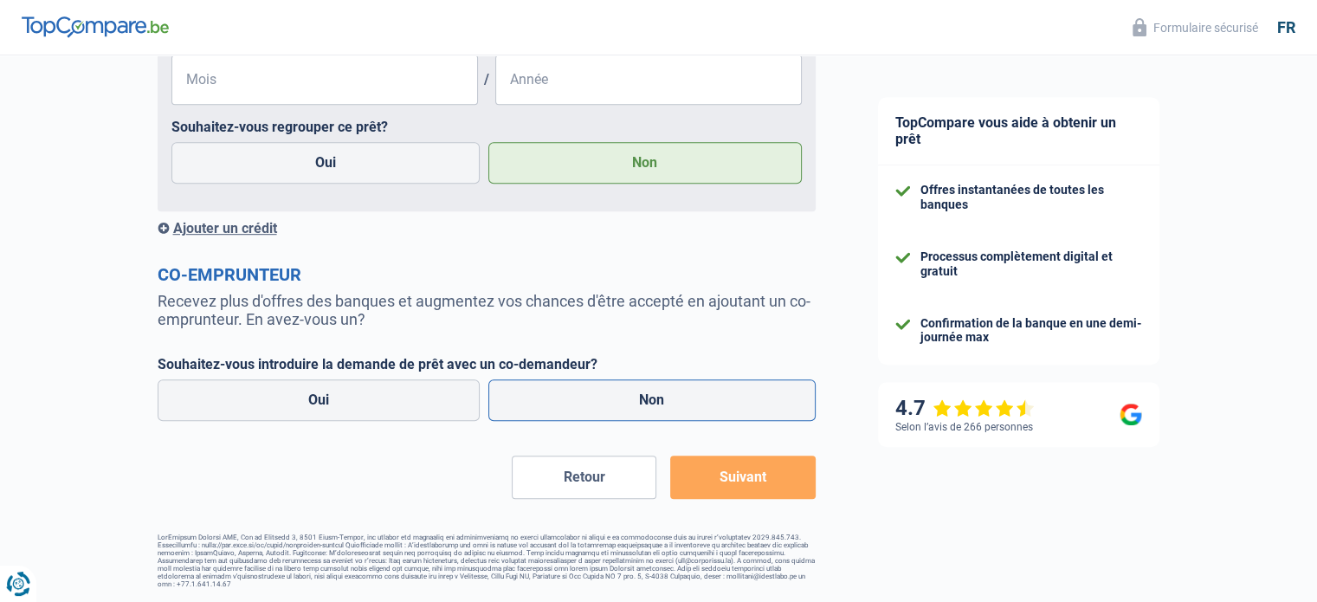
click at [662, 404] on label "Non" at bounding box center [651, 400] width 327 height 42
click at [662, 404] on input "Non" at bounding box center [651, 400] width 327 height 42
radio input "true"
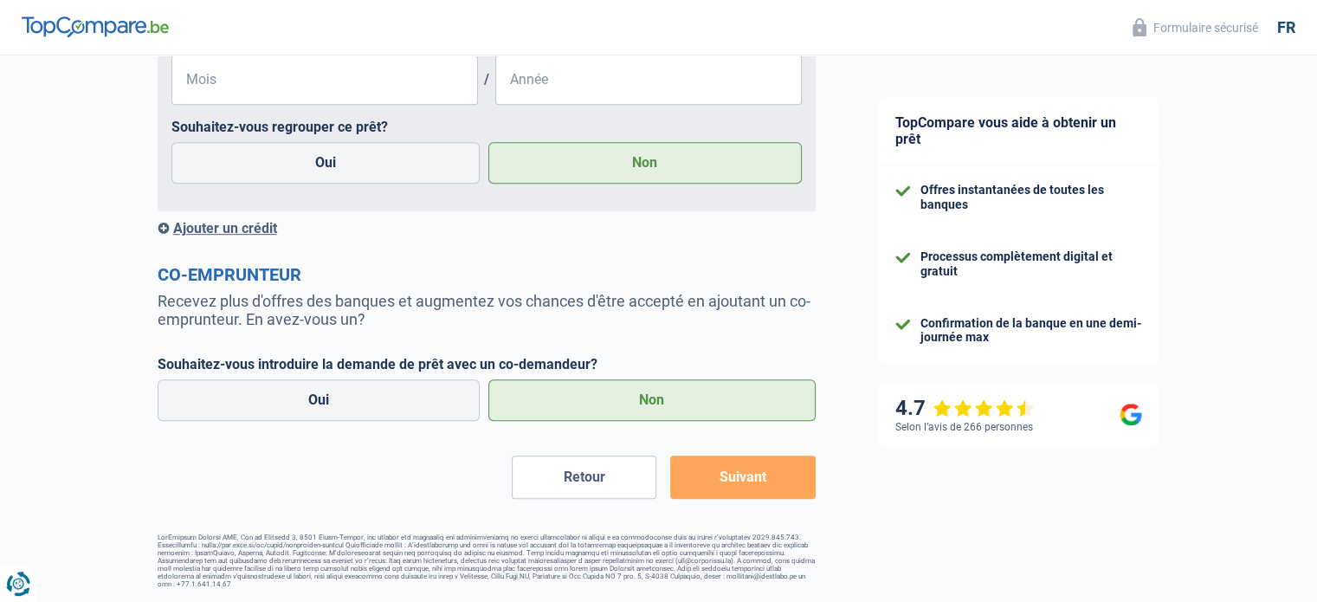
click at [749, 486] on button "Suivant" at bounding box center [742, 476] width 145 height 43
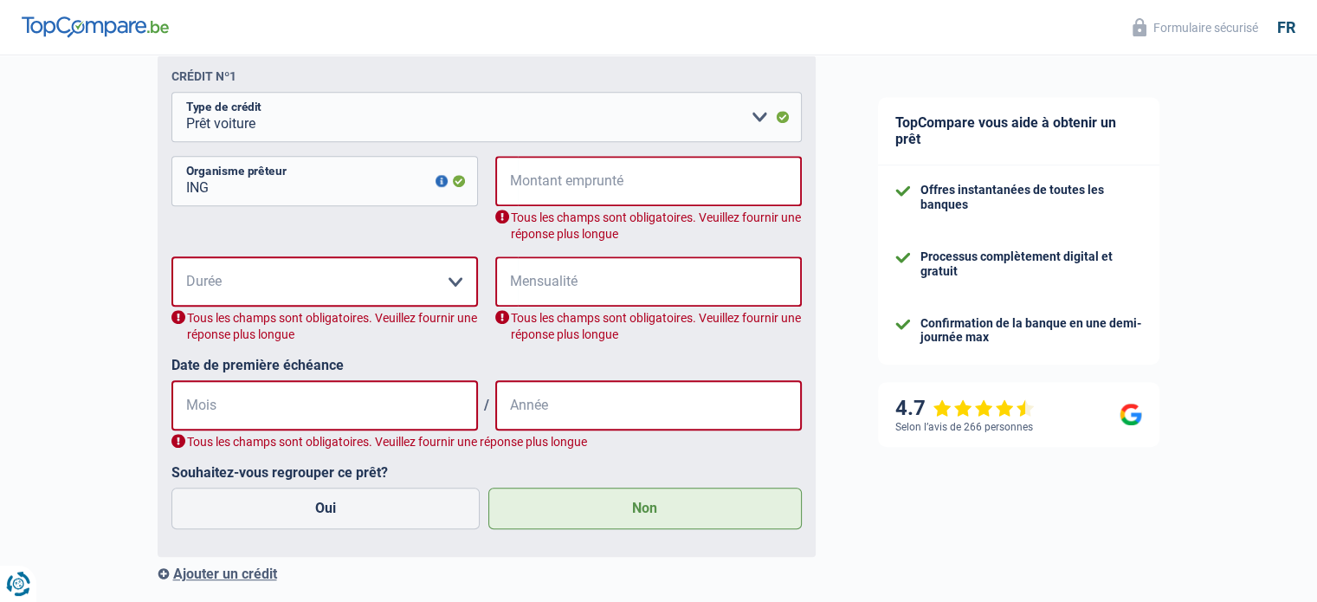
scroll to position [774, 0]
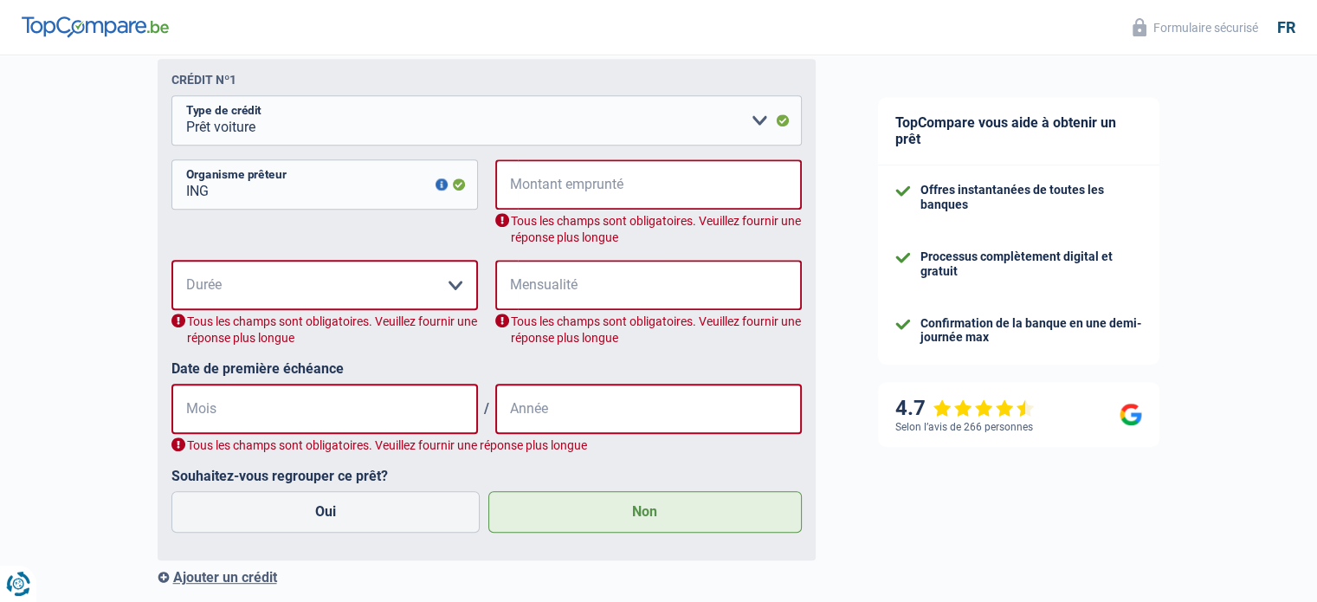
click at [513, 286] on span "€" at bounding box center [506, 285] width 23 height 50
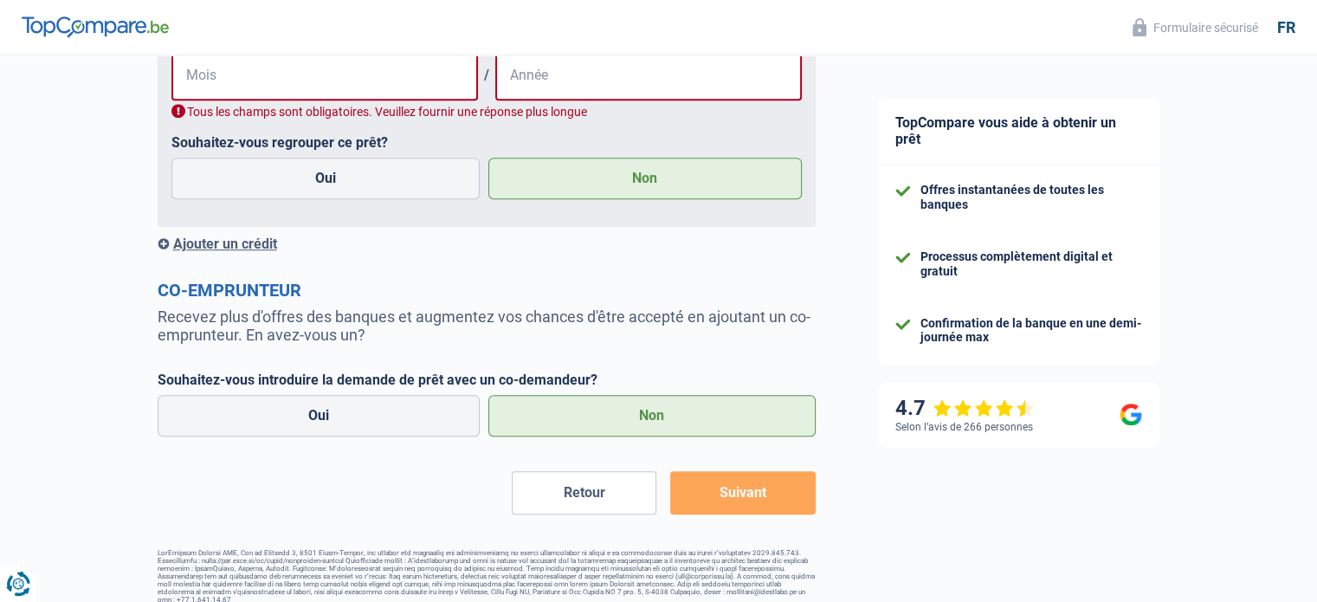
scroll to position [1126, 0]
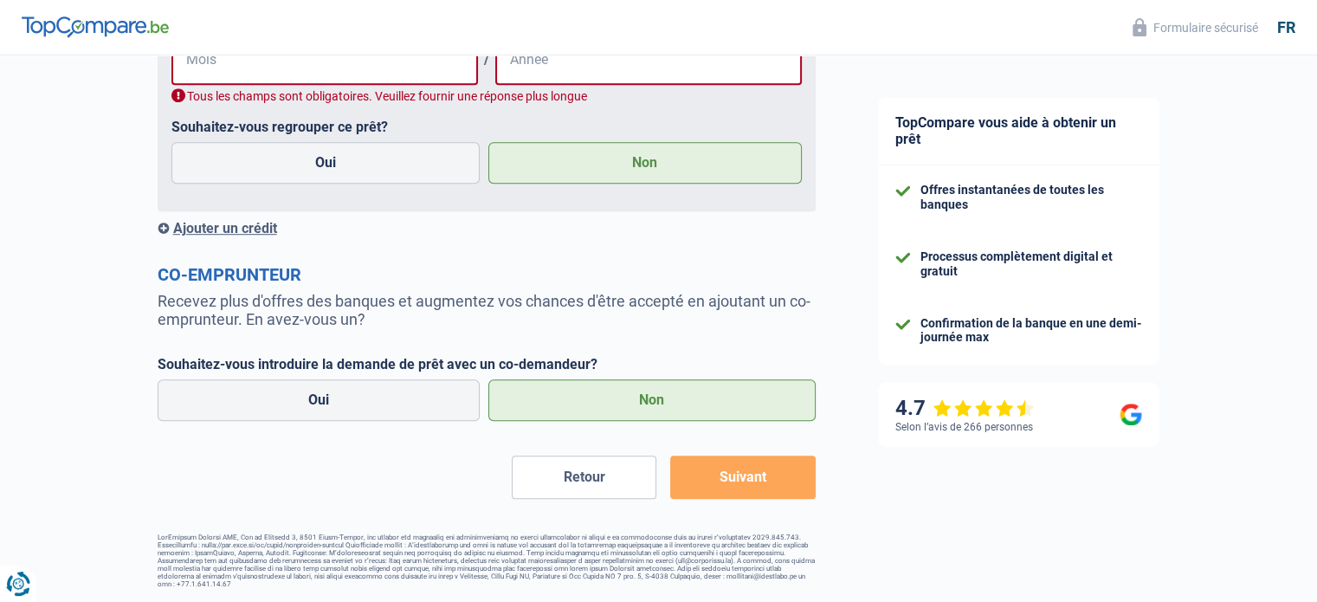
click at [655, 401] on label "Non" at bounding box center [651, 400] width 327 height 42
click at [655, 401] on input "Non" at bounding box center [651, 400] width 327 height 42
click at [740, 473] on button "Suivant" at bounding box center [742, 476] width 145 height 43
click at [748, 475] on button "Suivant" at bounding box center [742, 476] width 145 height 43
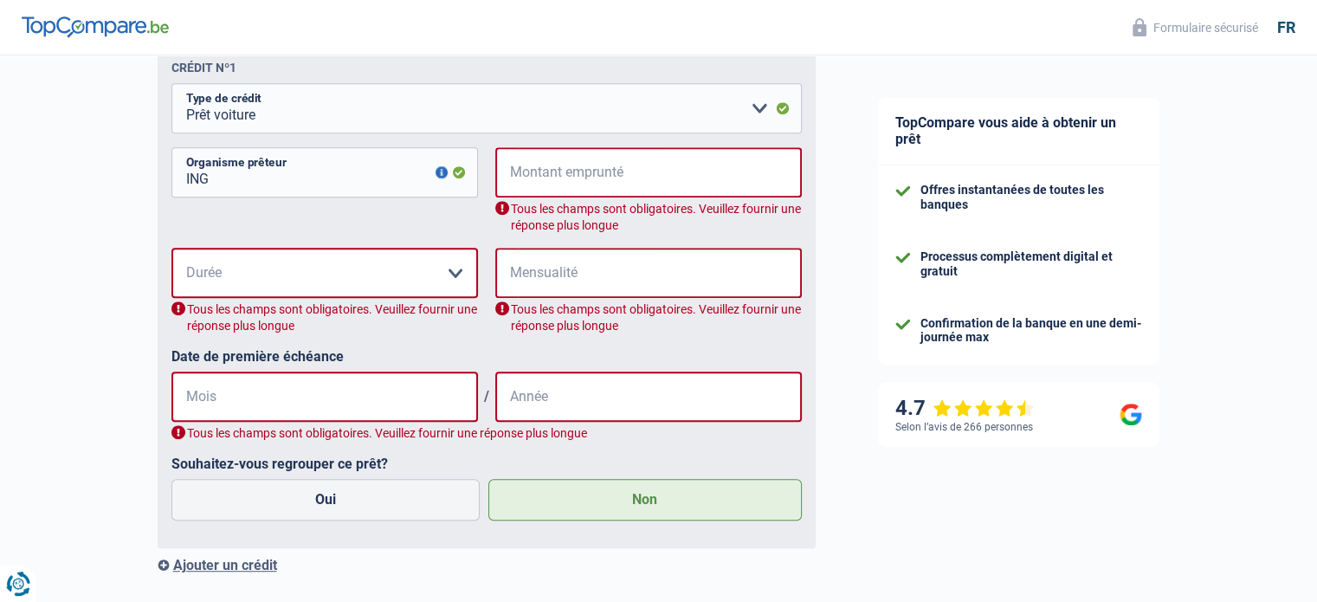
scroll to position [780, 0]
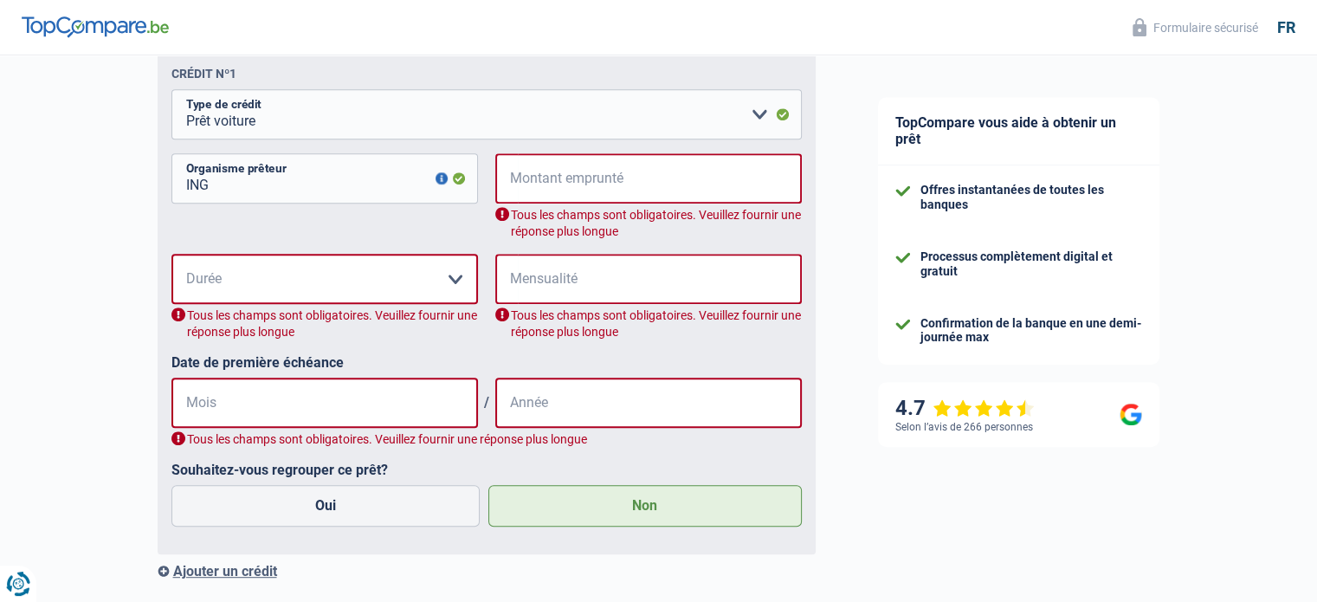
click at [512, 280] on span "€" at bounding box center [506, 279] width 23 height 50
click at [558, 280] on input "Mensualité" at bounding box center [660, 279] width 284 height 50
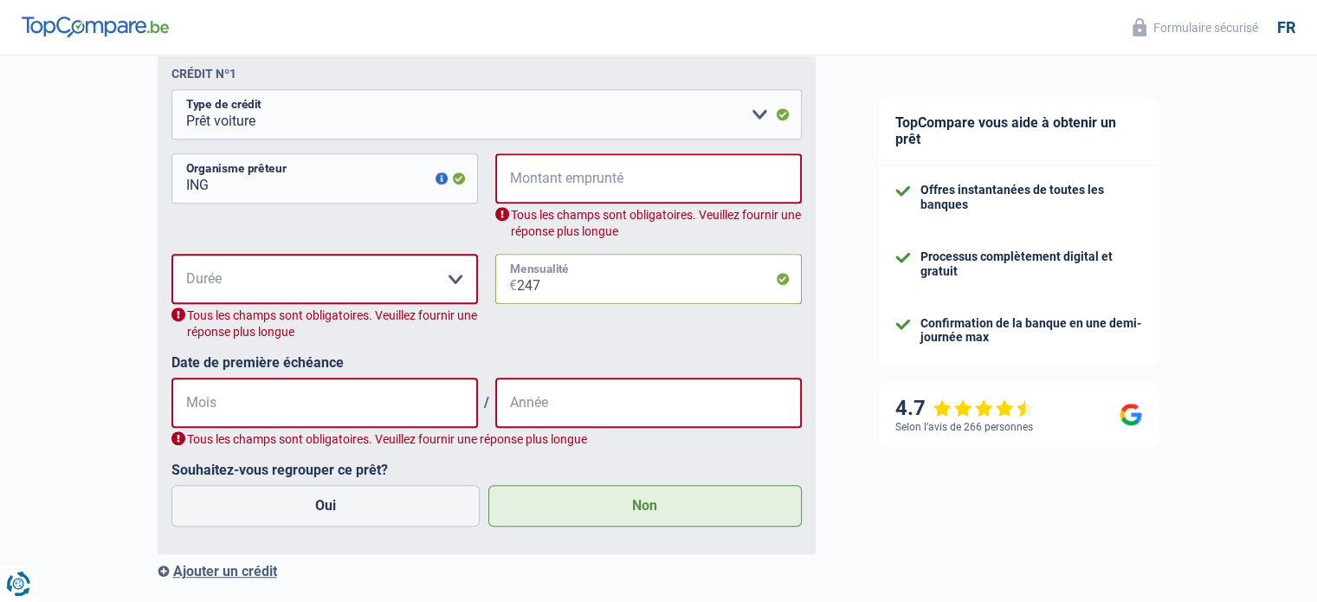
type input "247"
click at [184, 403] on input "Mois" at bounding box center [324, 403] width 307 height 50
type input "05"
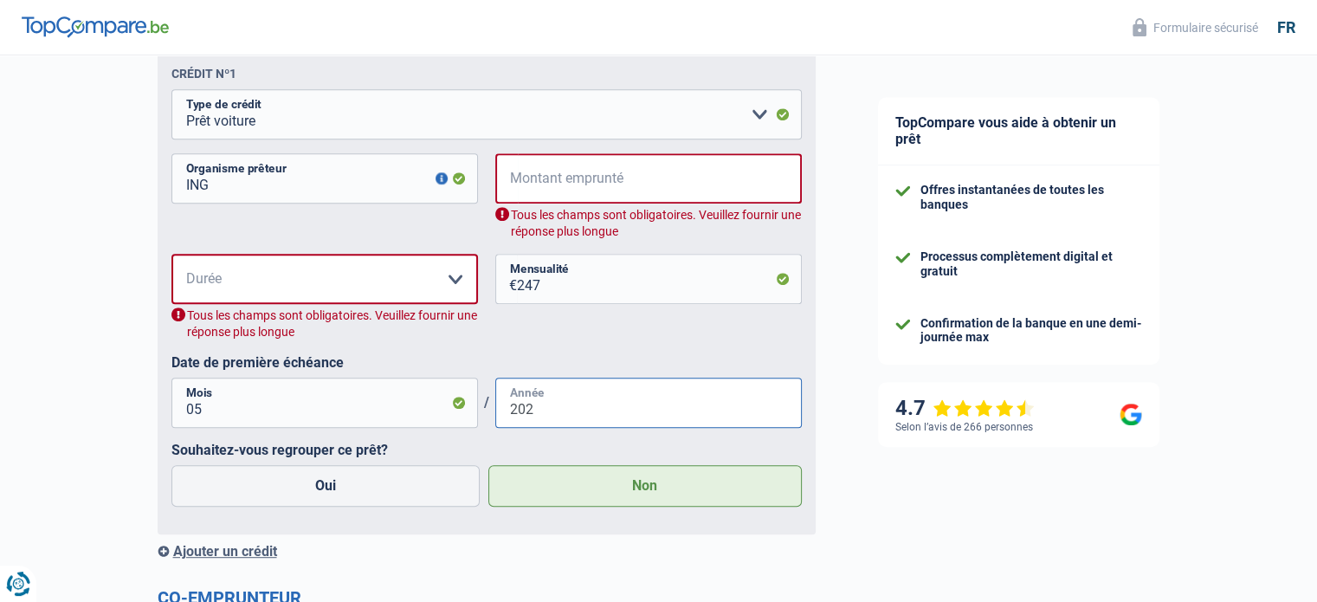
type input "2022"
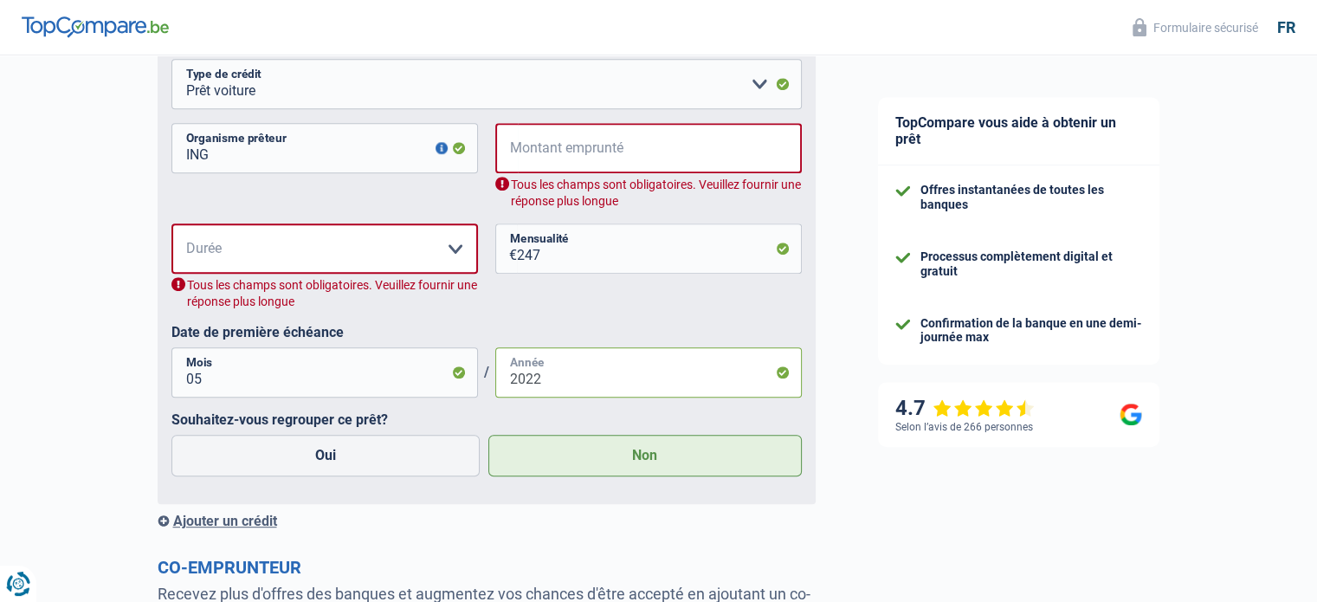
scroll to position [694, 0]
